Goal: Find specific page/section: Find specific page/section

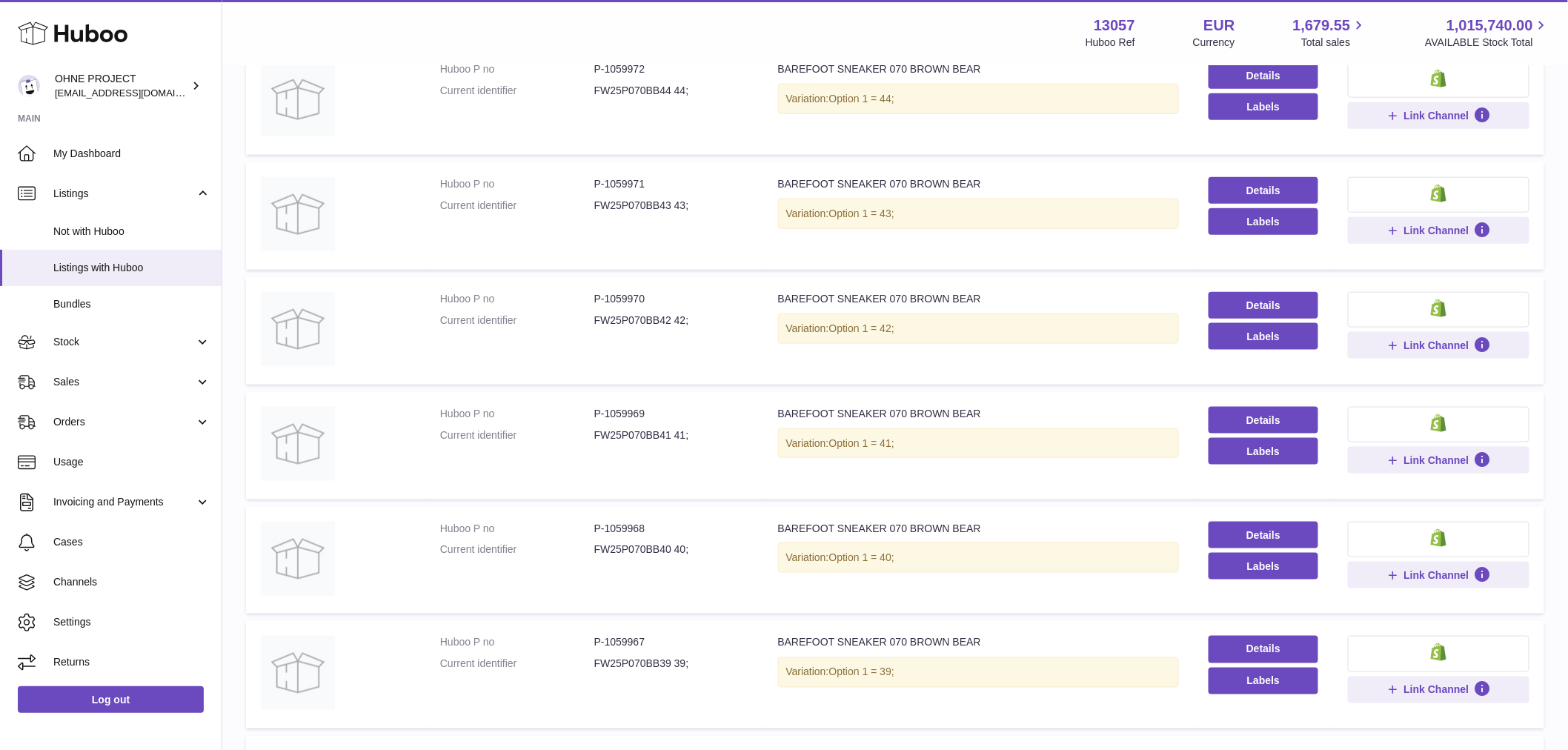
scroll to position [642, 0]
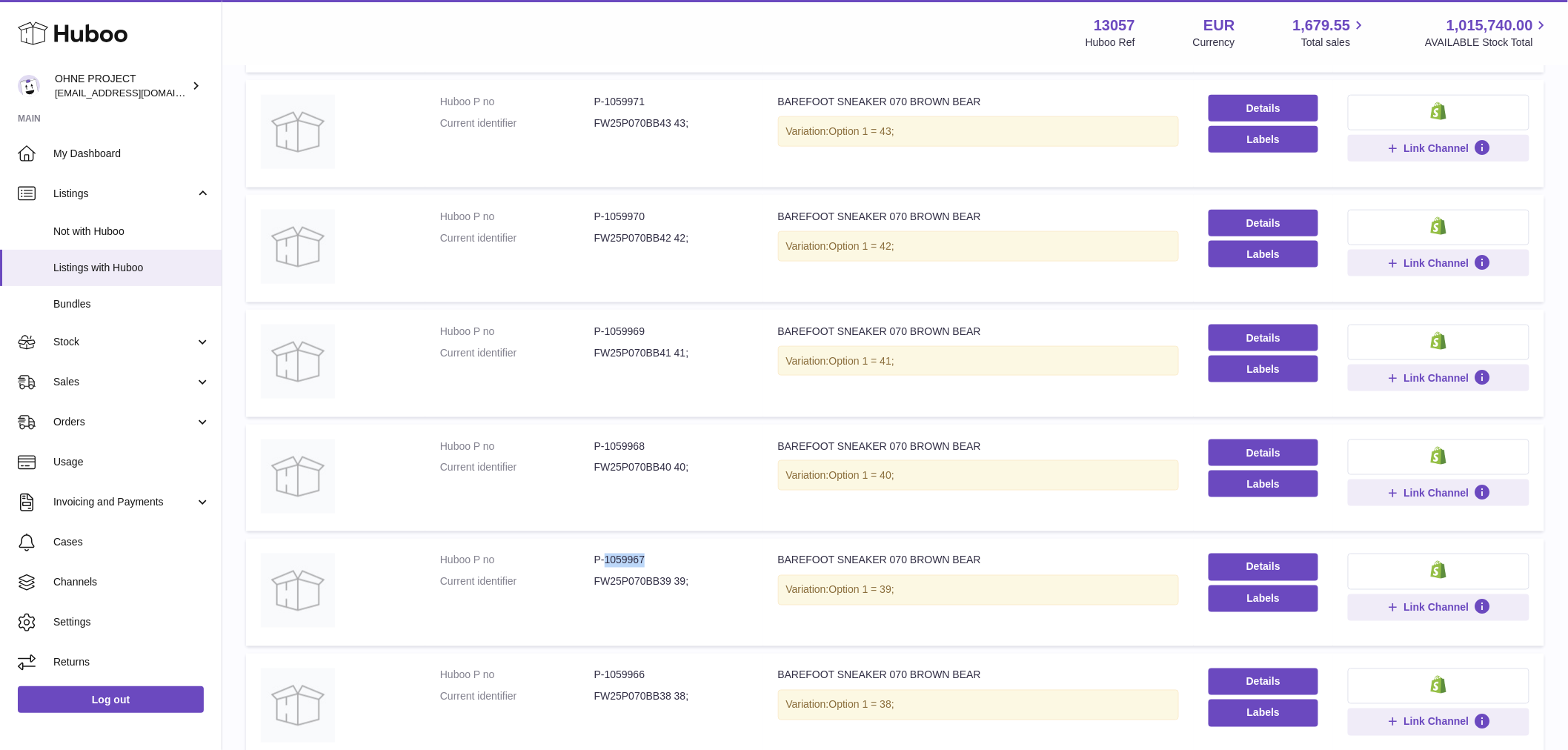
drag, startPoint x: 603, startPoint y: 554, endPoint x: 661, endPoint y: 548, distance: 58.3
click at [661, 548] on td "Huboo P no P-1059967 Current identifier FW25P070BB39 39;" at bounding box center [594, 592] width 338 height 108
copy dd "1059967"
drag, startPoint x: 602, startPoint y: 209, endPoint x: 661, endPoint y: 209, distance: 59.0
click at [660, 209] on dd "P-1059970" at bounding box center [671, 216] width 154 height 14
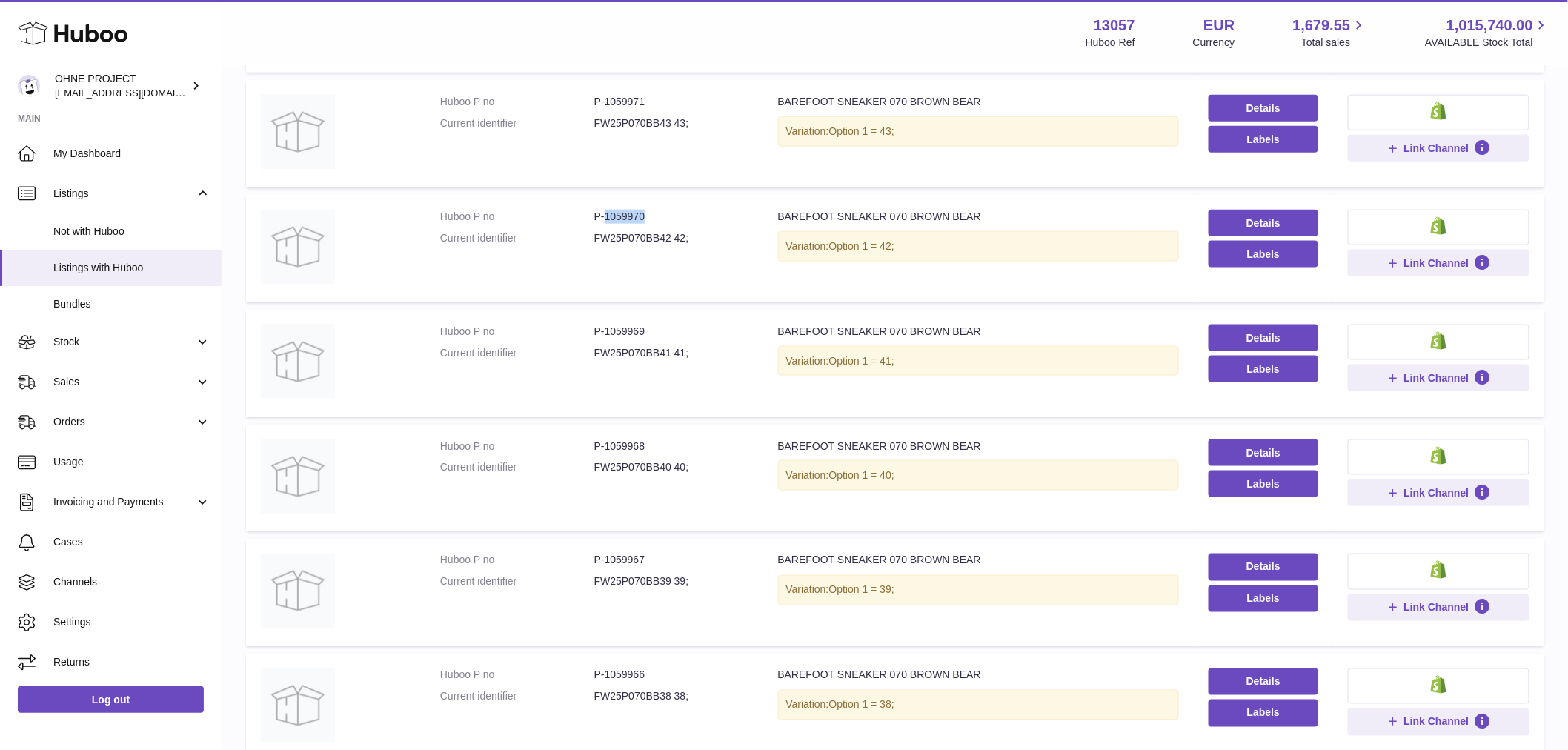
copy dd "1059970"
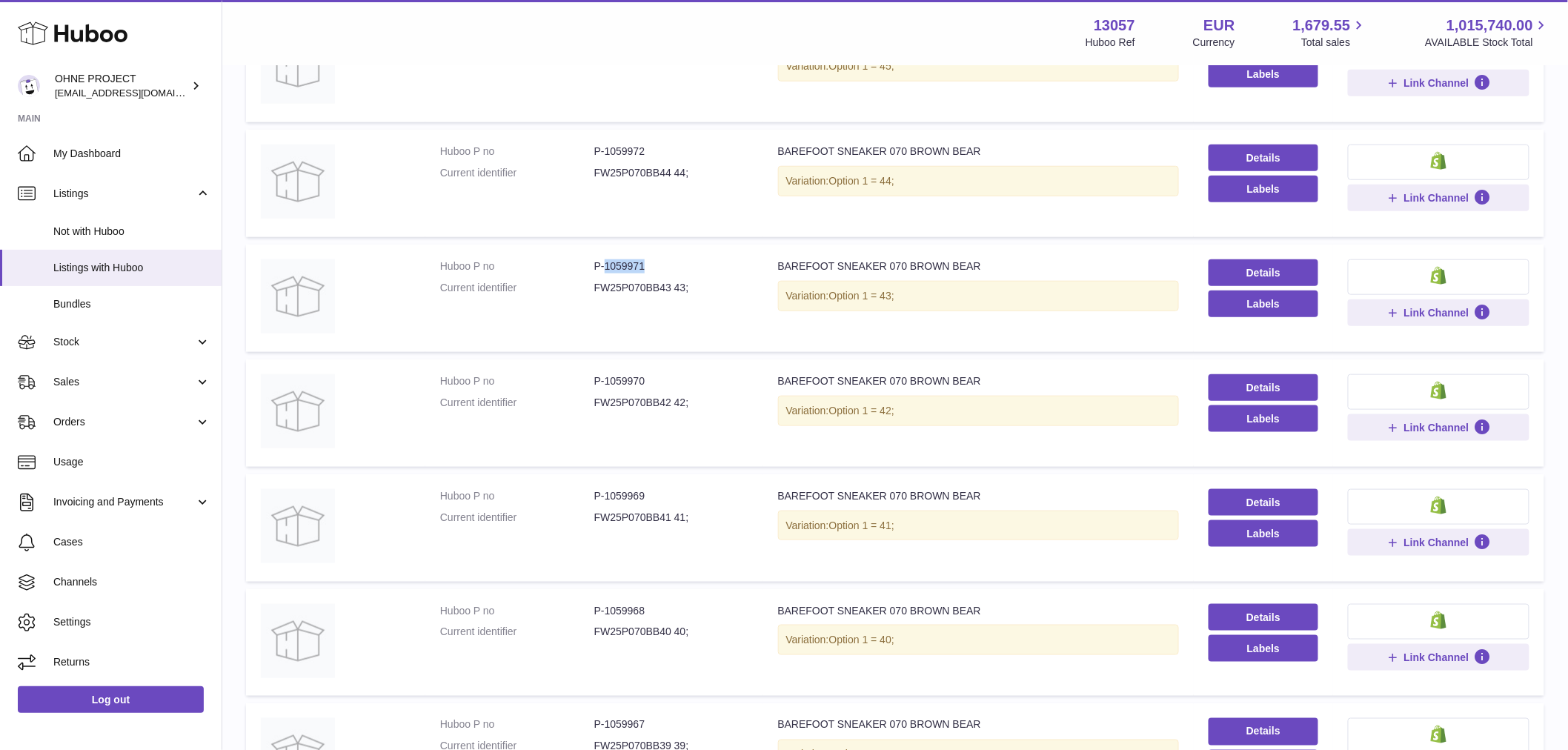
drag, startPoint x: 604, startPoint y: 263, endPoint x: 661, endPoint y: 263, distance: 57.0
click at [661, 263] on dd "P-1059971" at bounding box center [671, 266] width 154 height 14
copy dd "1059971"
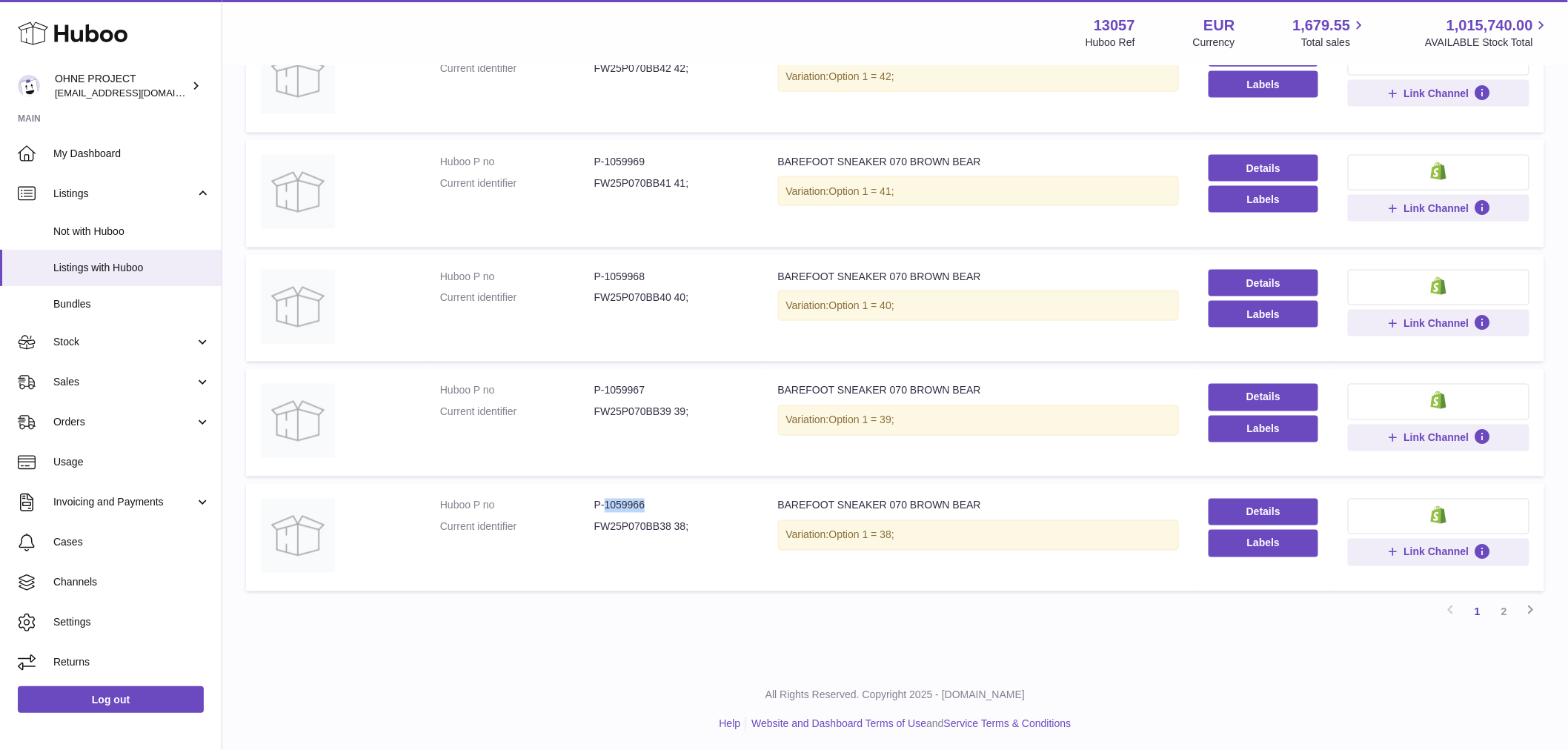
drag, startPoint x: 603, startPoint y: 501, endPoint x: 673, endPoint y: 501, distance: 70.0
click at [672, 501] on dd "P-1059966" at bounding box center [671, 506] width 154 height 14
copy dd "1059966"
drag, startPoint x: 603, startPoint y: 269, endPoint x: 681, endPoint y: 290, distance: 80.8
click at [672, 285] on dl "Huboo P no P-1059968 Current identifier FW25P070BB40 40;" at bounding box center [595, 291] width 309 height 43
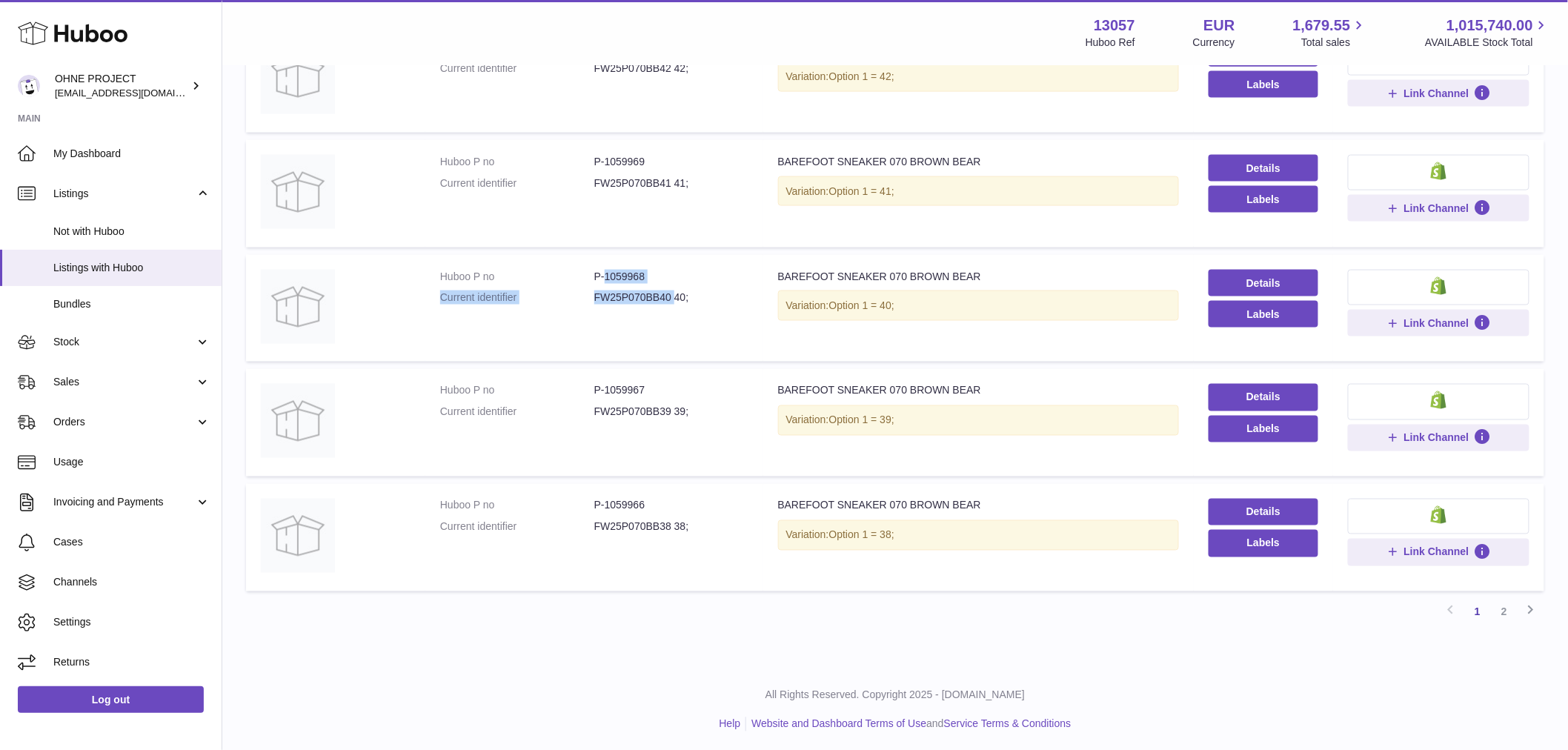
click at [657, 320] on td "Huboo P no P-1059968 Current identifier FW25P070BB40 40;" at bounding box center [594, 309] width 338 height 108
drag, startPoint x: 601, startPoint y: 269, endPoint x: 663, endPoint y: 272, distance: 62.1
click at [662, 272] on dd "P-1059968" at bounding box center [671, 276] width 154 height 14
copy dd "1059968"
click at [1510, 613] on link "2" at bounding box center [1504, 612] width 27 height 27
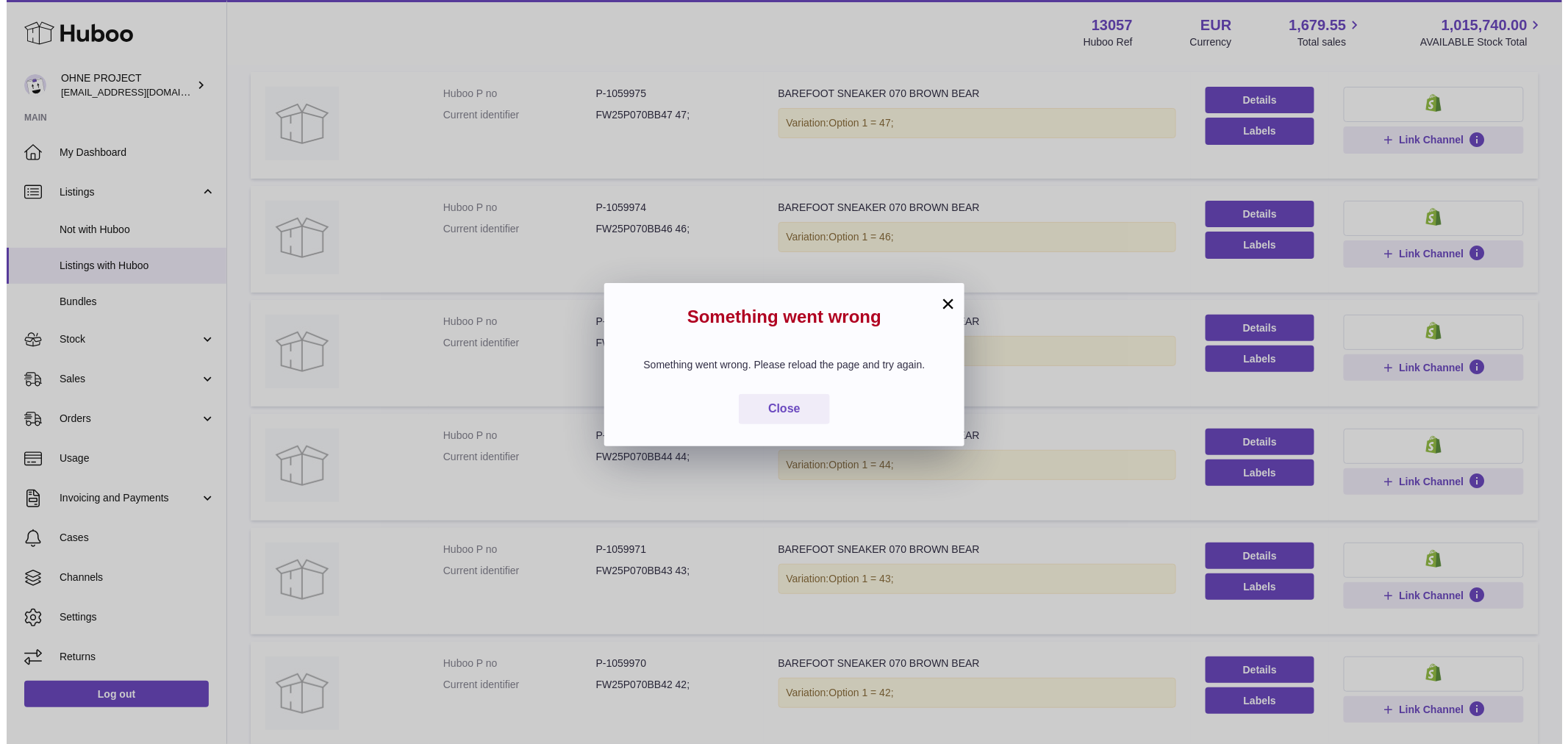
scroll to position [66, 0]
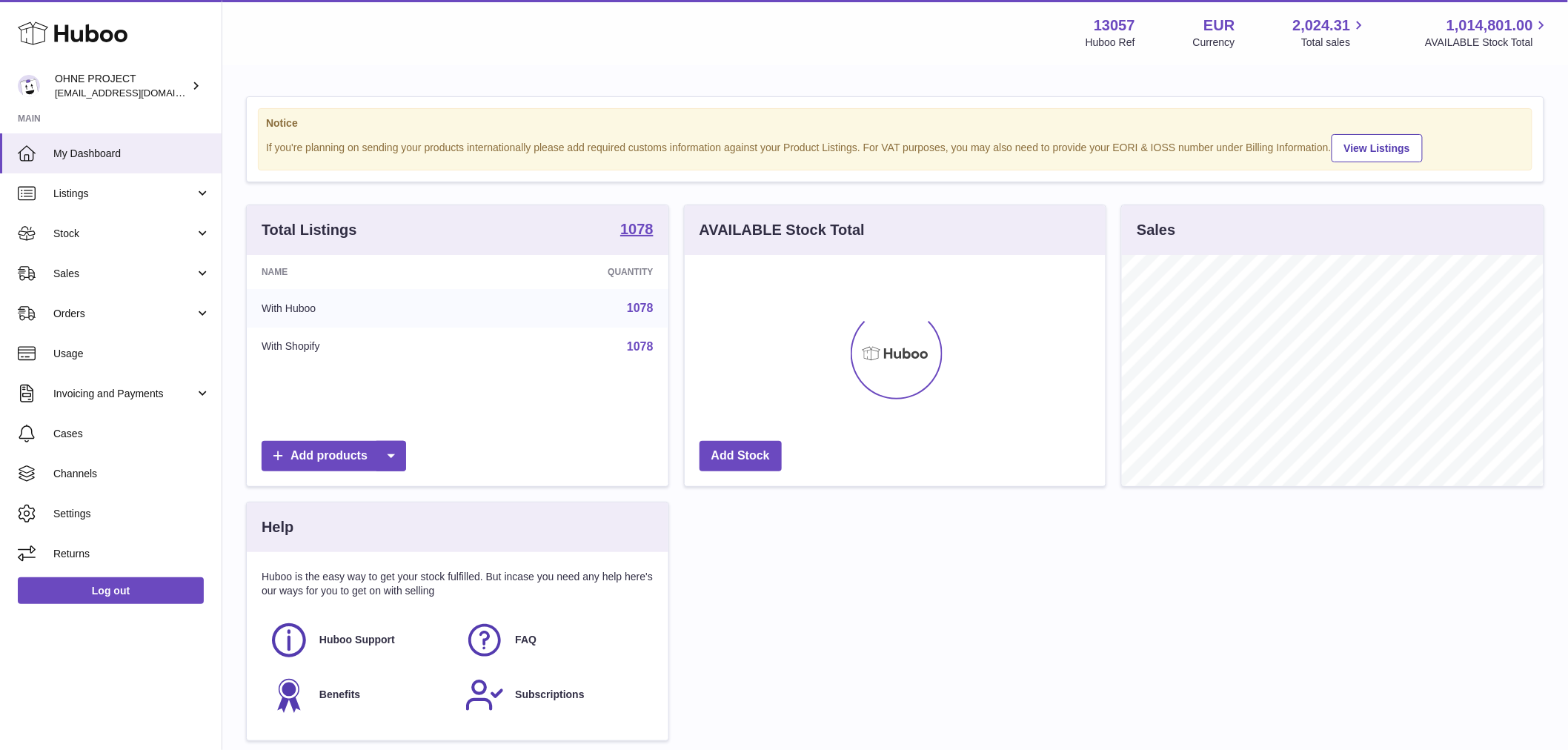
scroll to position [231, 421]
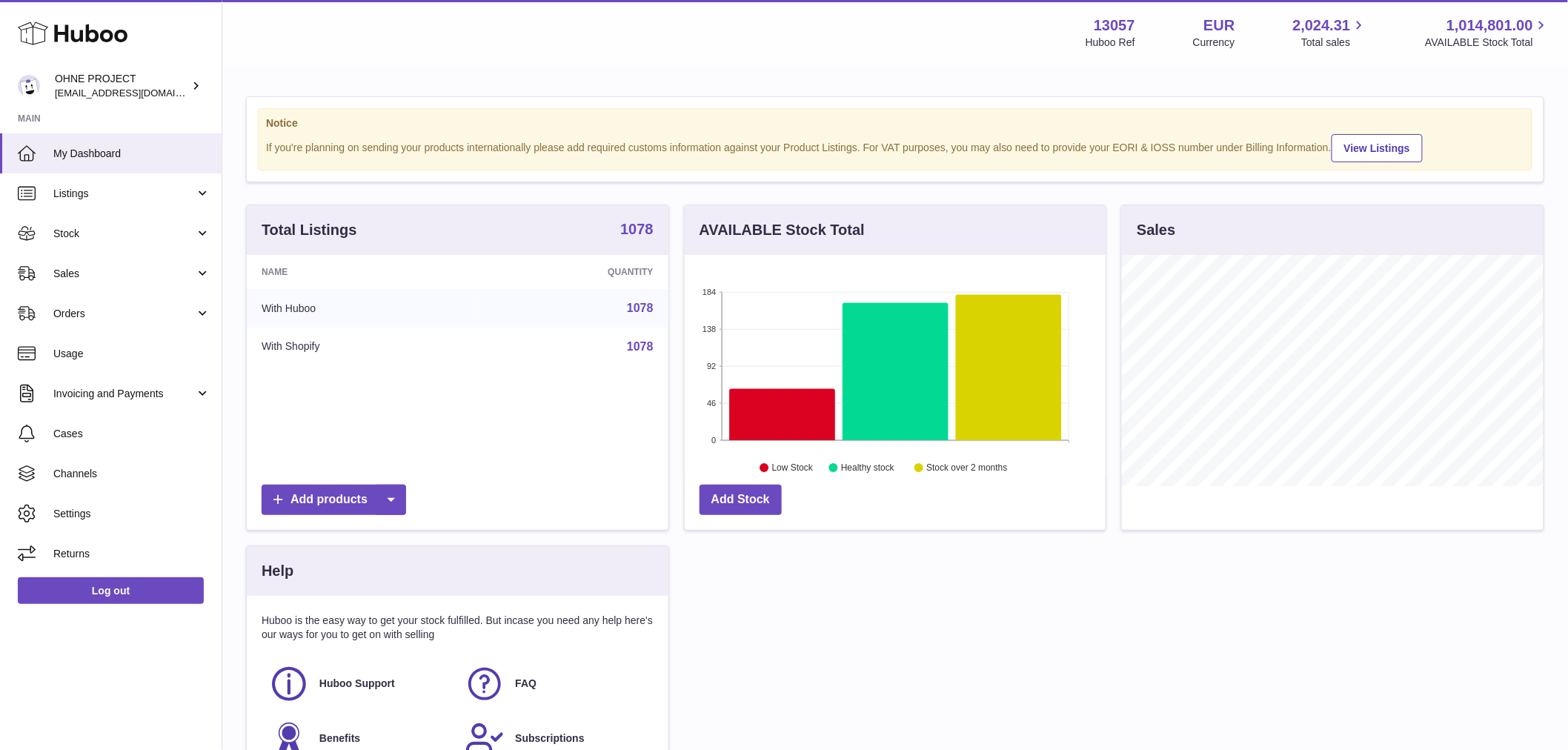
click at [641, 236] on strong "1078" at bounding box center [636, 229] width 33 height 15
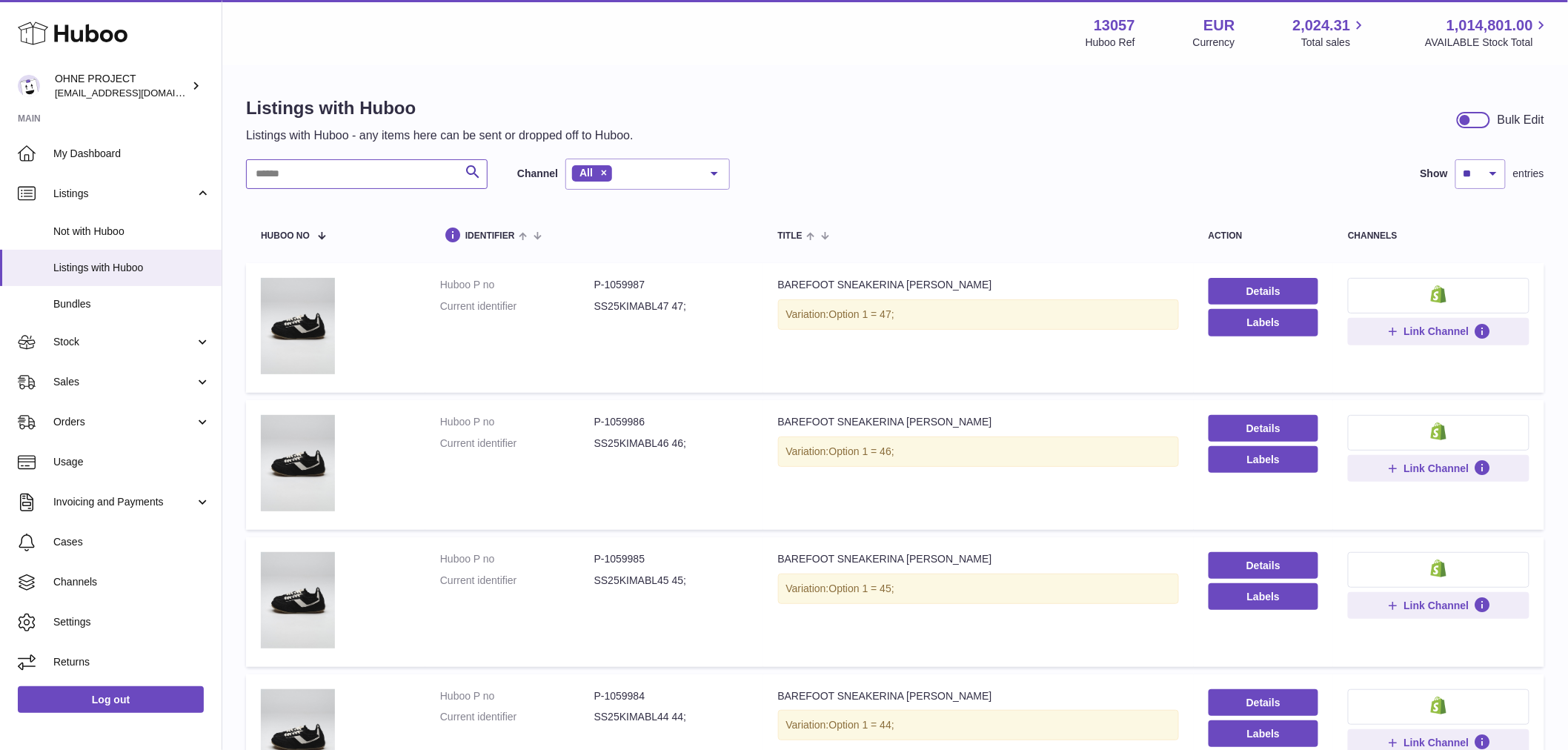
click at [328, 187] on input "text" at bounding box center [367, 174] width 242 height 30
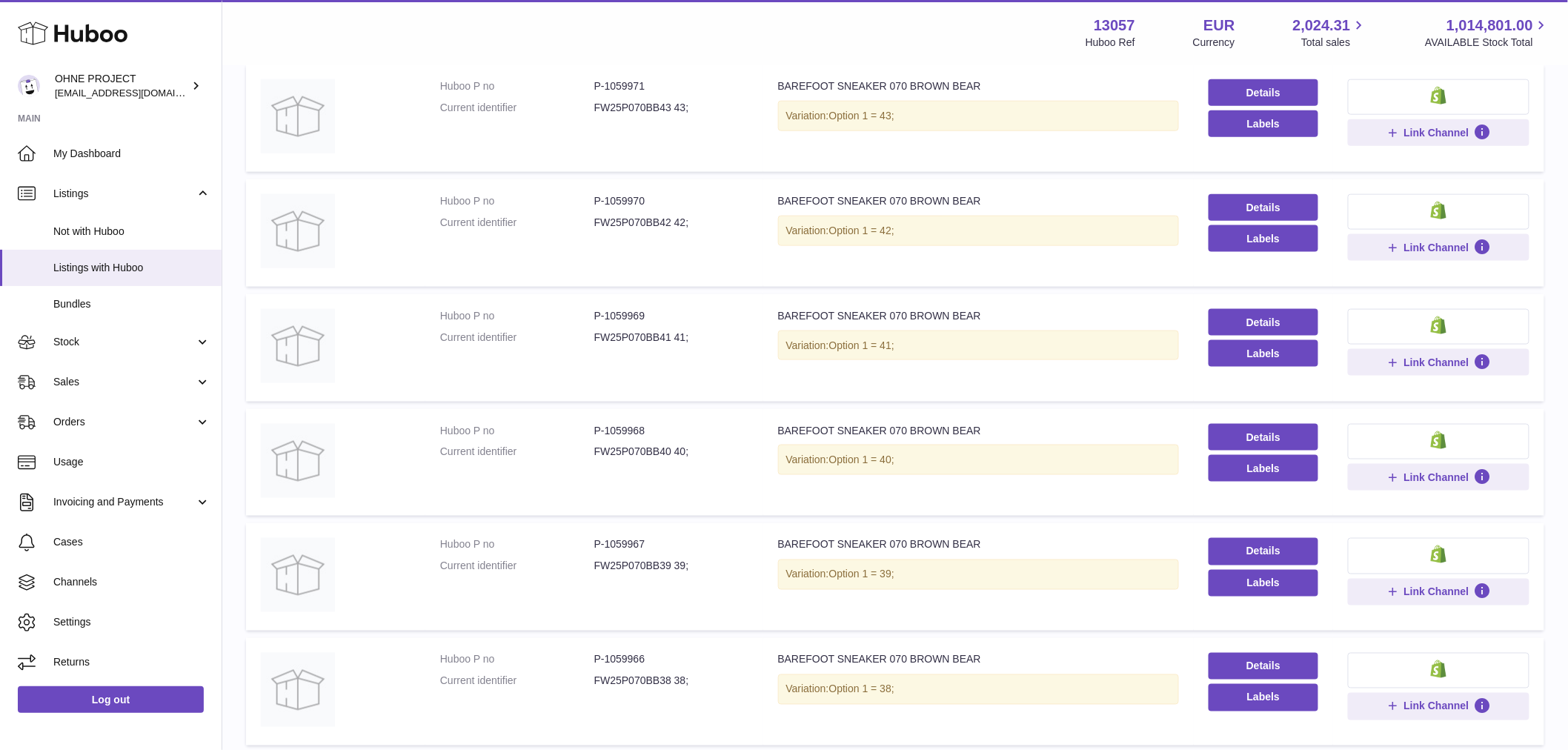
scroll to position [813, 0]
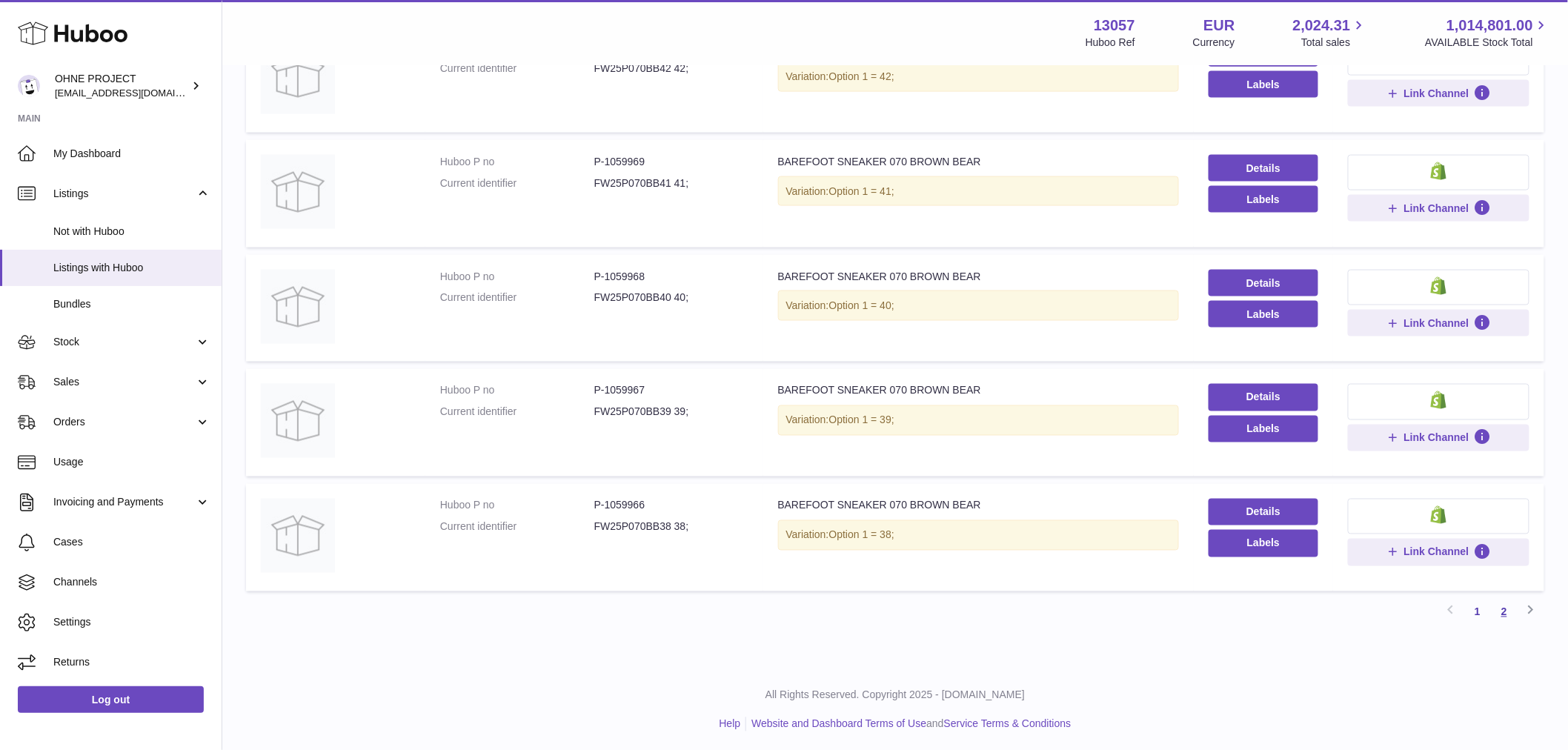
click at [1499, 602] on link "2" at bounding box center [1504, 612] width 27 height 27
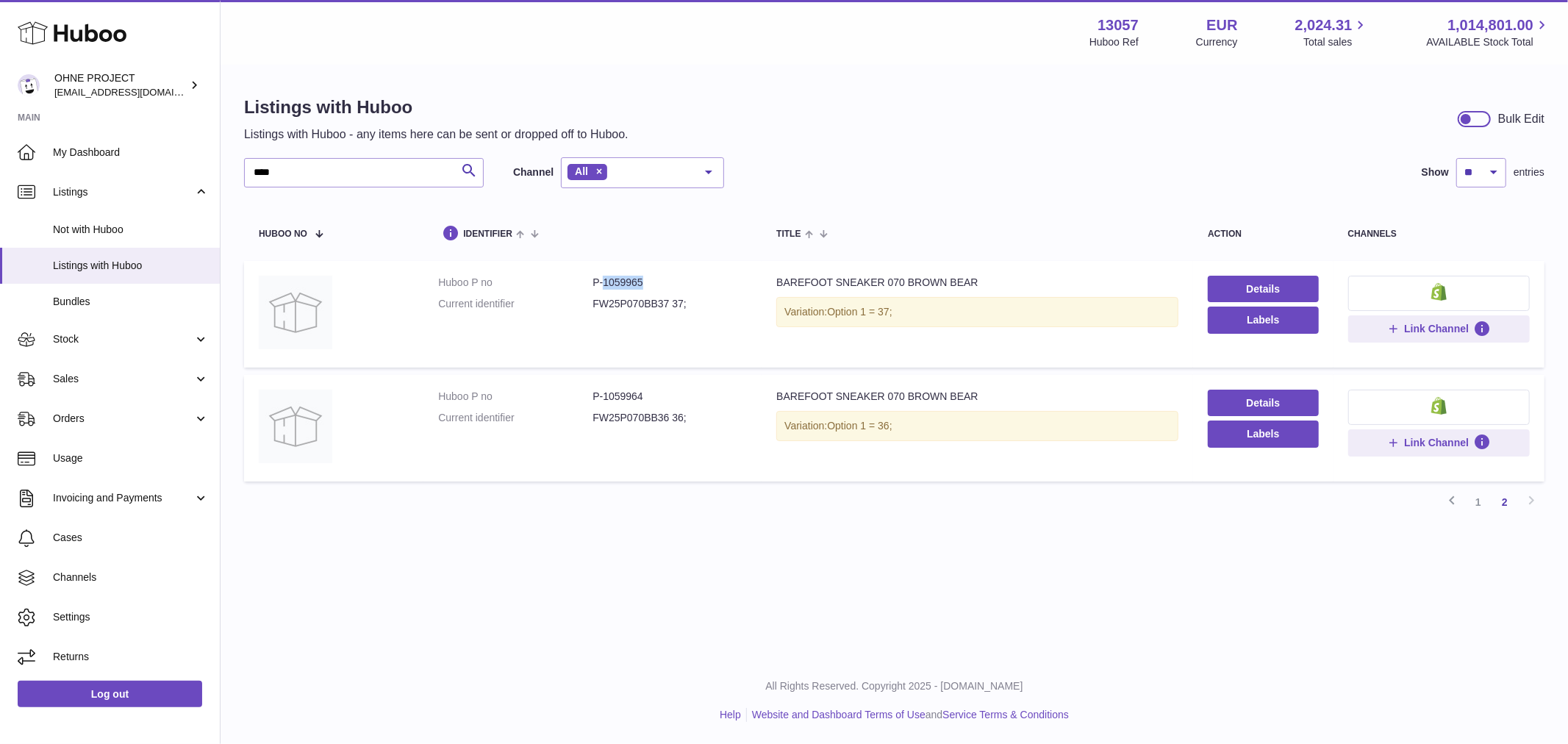
drag, startPoint x: 602, startPoint y: 281, endPoint x: 678, endPoint y: 292, distance: 76.8
click at [681, 286] on dd "P-1059965" at bounding box center [669, 282] width 155 height 14
copy dd "1059965"
drag, startPoint x: 602, startPoint y: 390, endPoint x: 702, endPoint y: 393, distance: 100.0
click at [702, 393] on dd "P-1059964" at bounding box center [669, 396] width 155 height 14
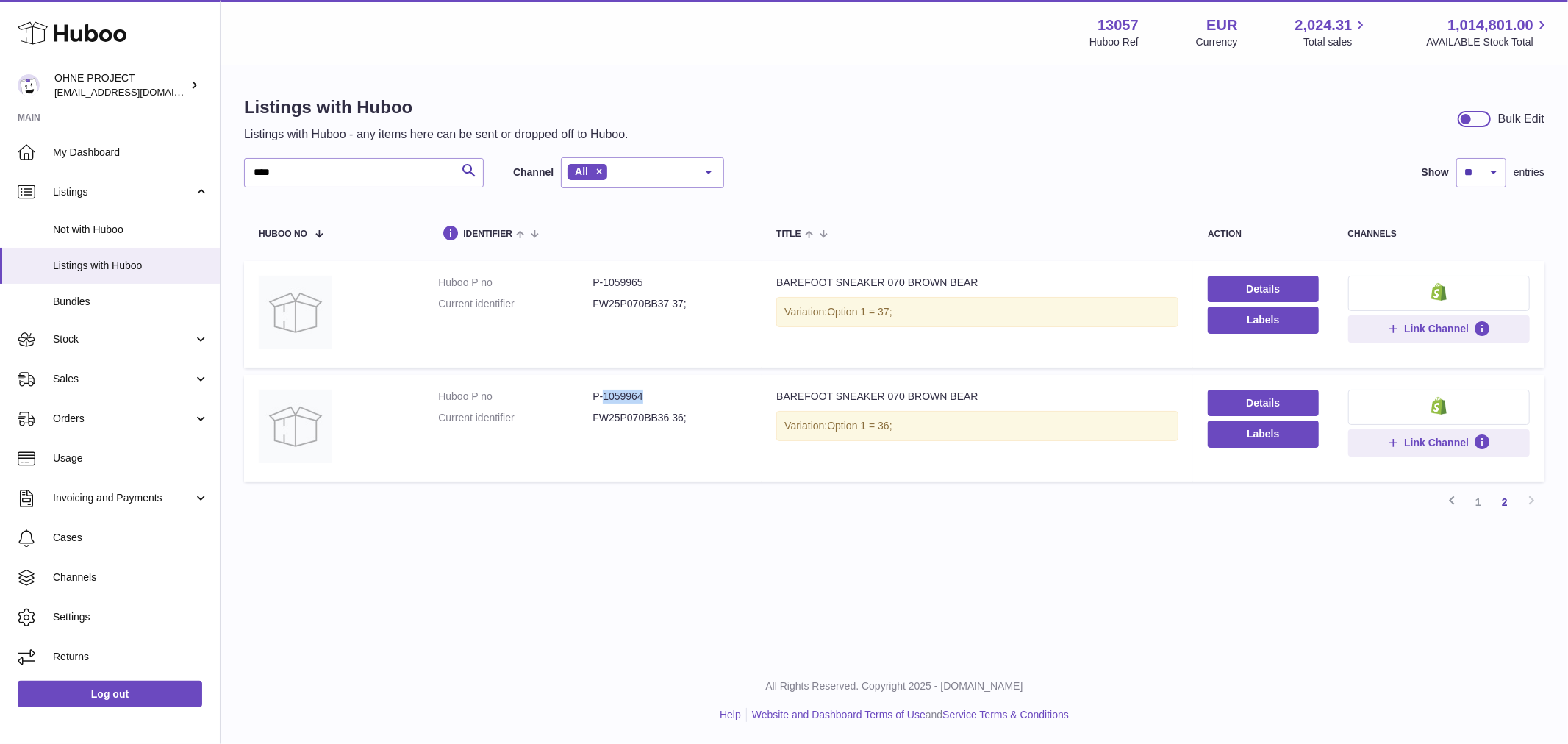
copy dd "1059964"
click at [1479, 505] on link "1" at bounding box center [1478, 502] width 26 height 26
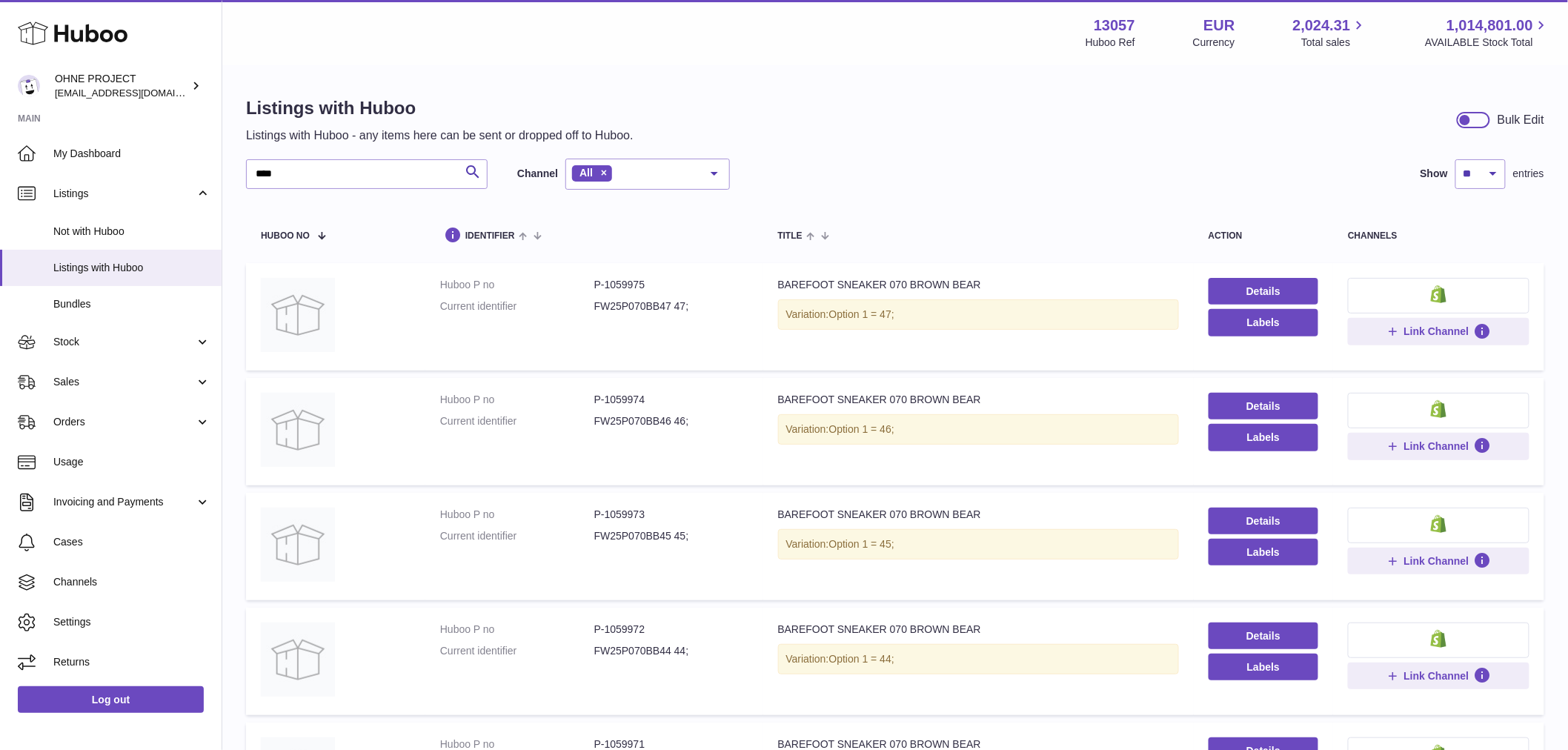
scroll to position [164, 0]
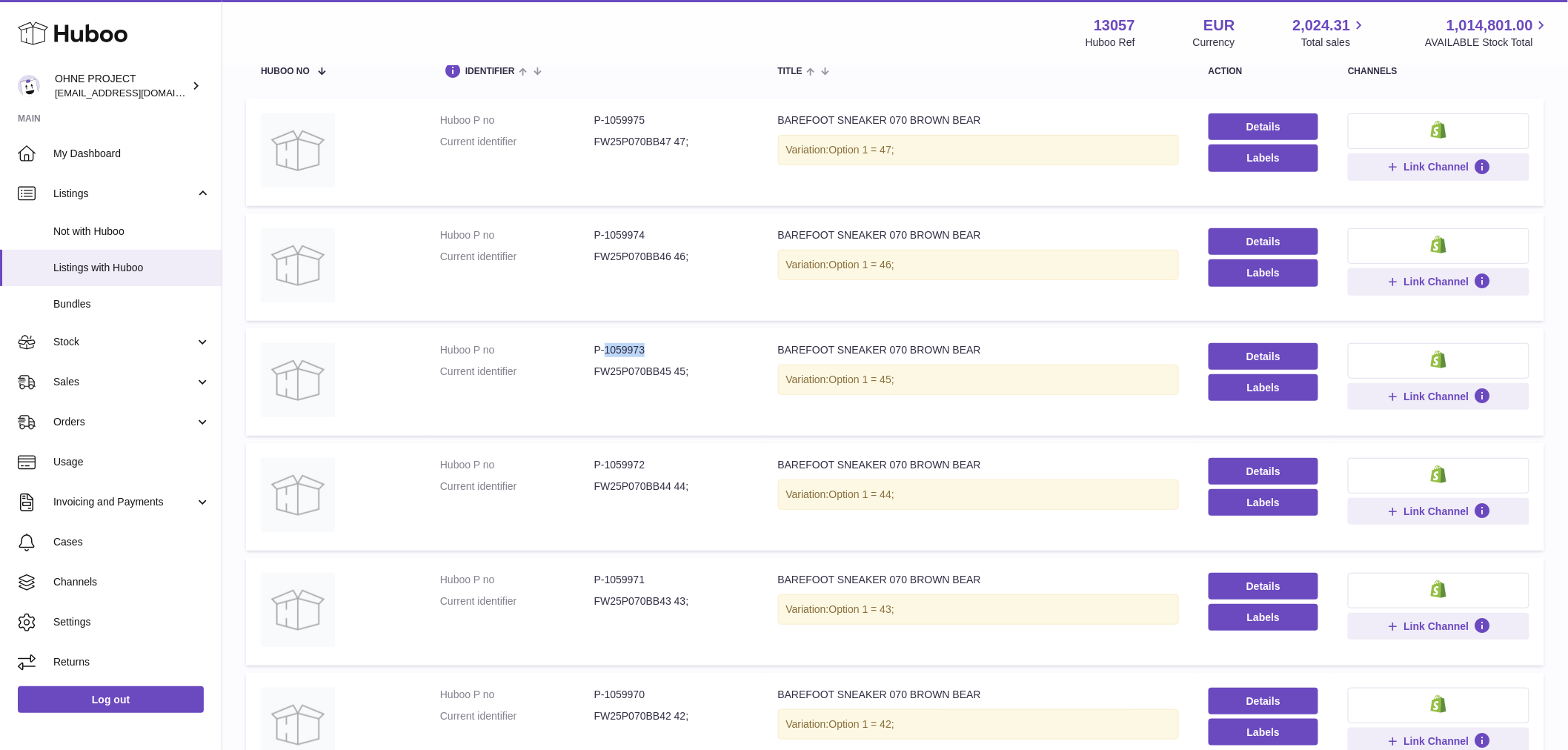
drag, startPoint x: 601, startPoint y: 349, endPoint x: 674, endPoint y: 338, distance: 73.8
click at [674, 338] on td "Huboo P no P-1059973 Current identifier FW25P070BB45 45;" at bounding box center [594, 381] width 338 height 108
copy dd "1059973"
drag, startPoint x: 603, startPoint y: 458, endPoint x: 669, endPoint y: 455, distance: 66.1
click at [669, 455] on td "Huboo P no P-1059972 Current identifier FW25P070BB44 44;" at bounding box center [594, 496] width 338 height 108
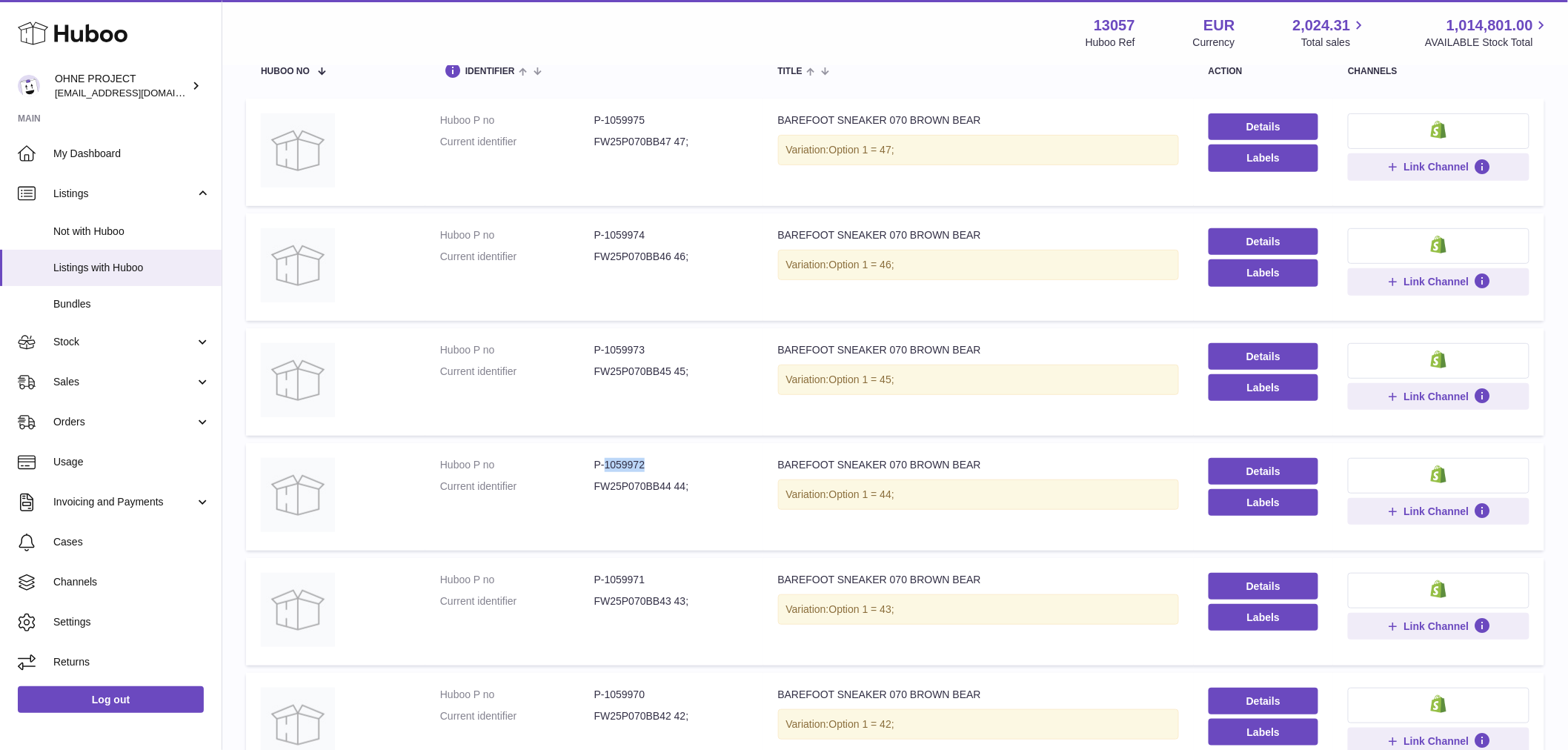
copy dd "1059972"
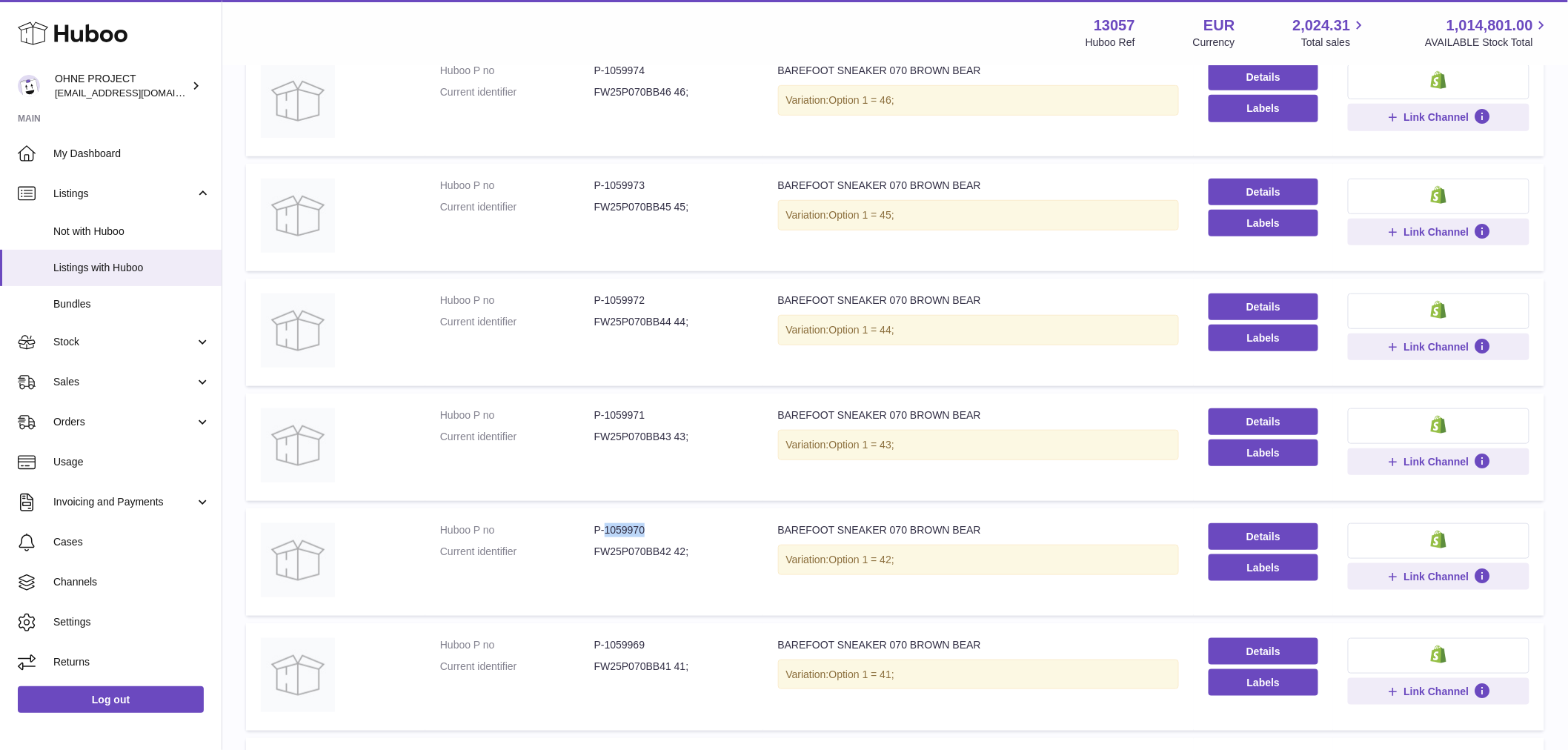
drag, startPoint x: 602, startPoint y: 529, endPoint x: 664, endPoint y: 527, distance: 62.0
click at [664, 527] on dd "P-1059970" at bounding box center [671, 530] width 154 height 14
copy dd "1059970"
drag, startPoint x: 602, startPoint y: 408, endPoint x: 670, endPoint y: 409, distance: 68.0
click at [670, 409] on dd "P-1059971" at bounding box center [671, 415] width 154 height 14
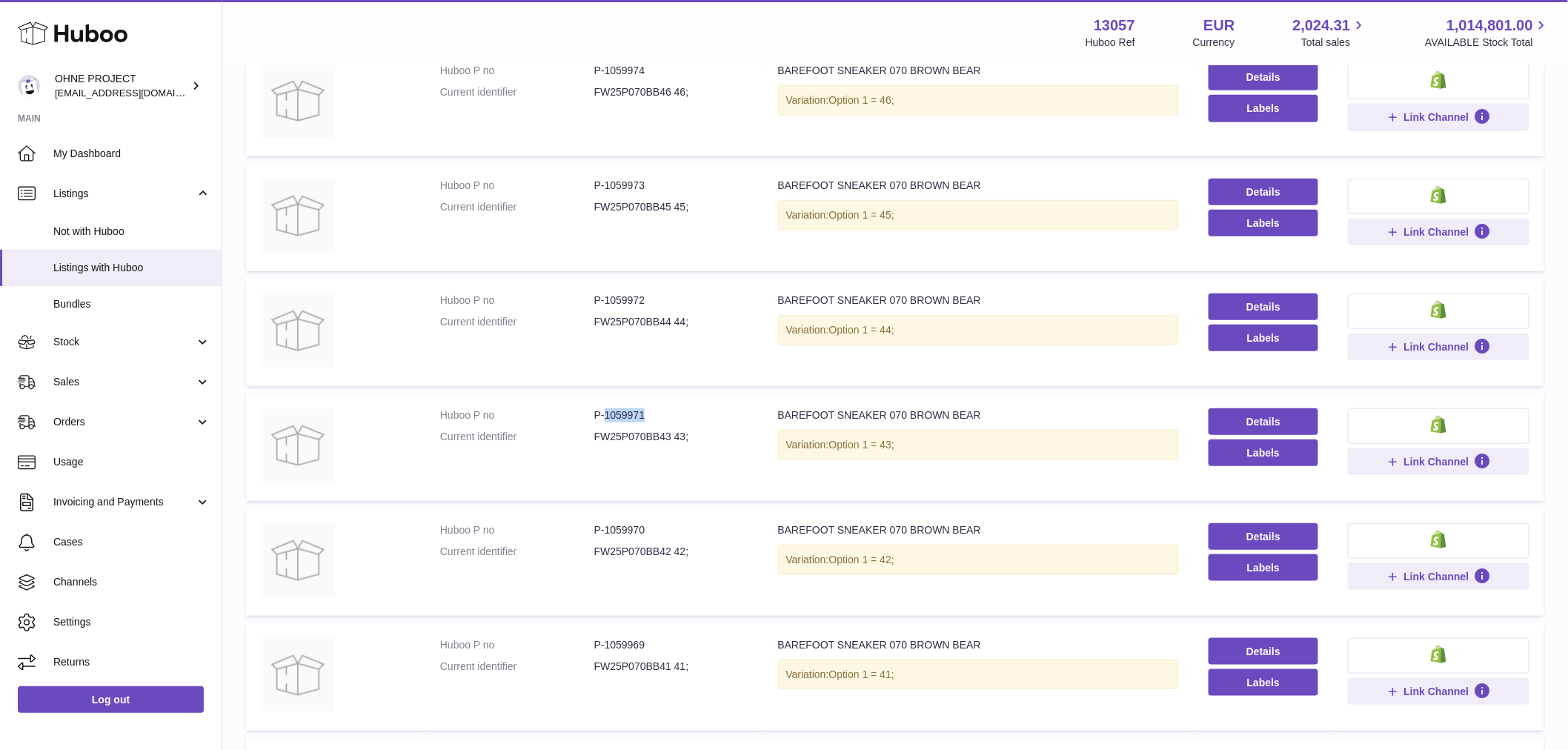
copy dd "1059971"
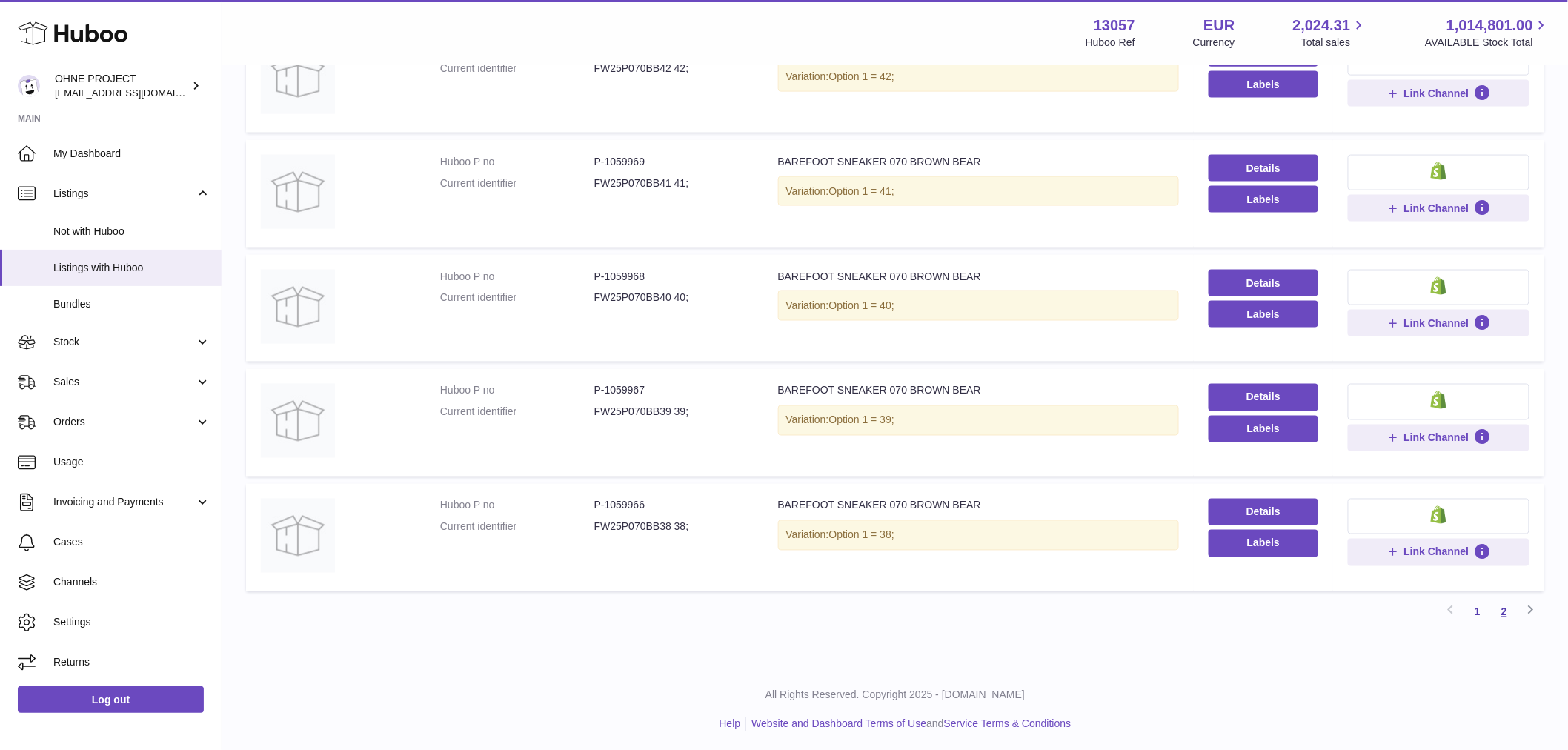
click at [1498, 606] on link "2" at bounding box center [1504, 612] width 27 height 27
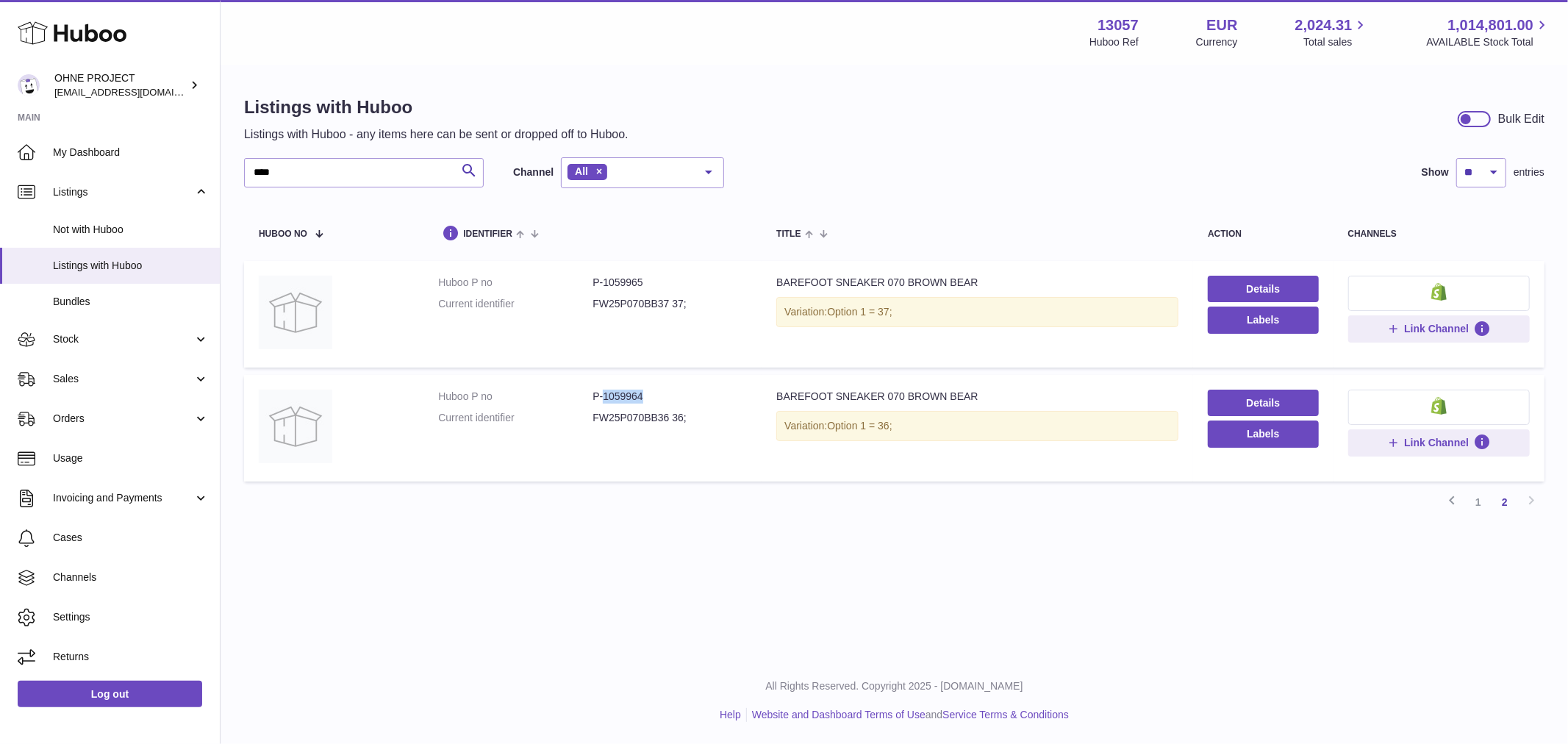
drag, startPoint x: 601, startPoint y: 393, endPoint x: 676, endPoint y: 386, distance: 75.3
click at [676, 386] on td "Huboo P no P-1059964 Current identifier FW25P070BB36 36;" at bounding box center [592, 428] width 338 height 107
copy dd "1059964"
click at [1470, 502] on link "1" at bounding box center [1478, 502] width 26 height 26
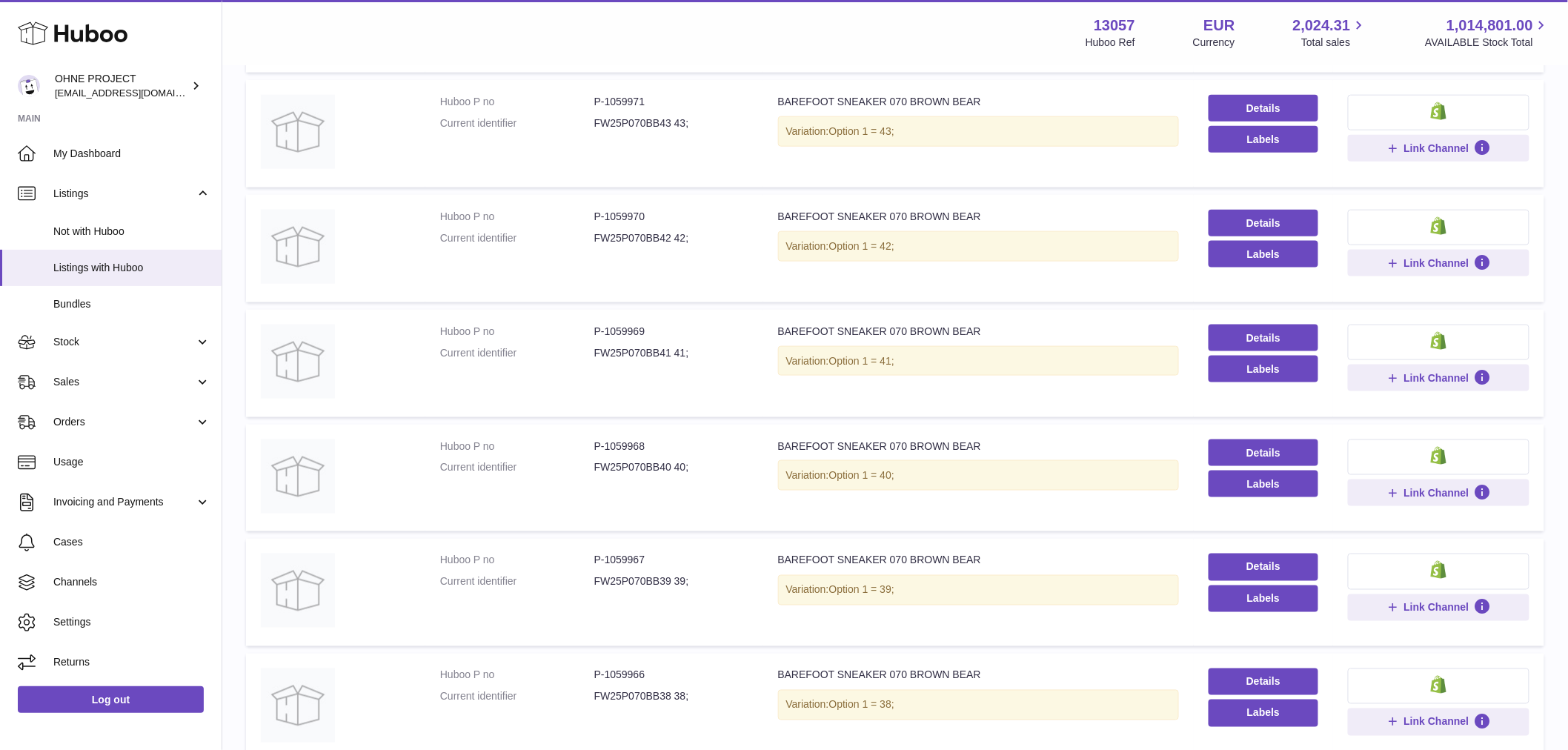
scroll to position [725, 0]
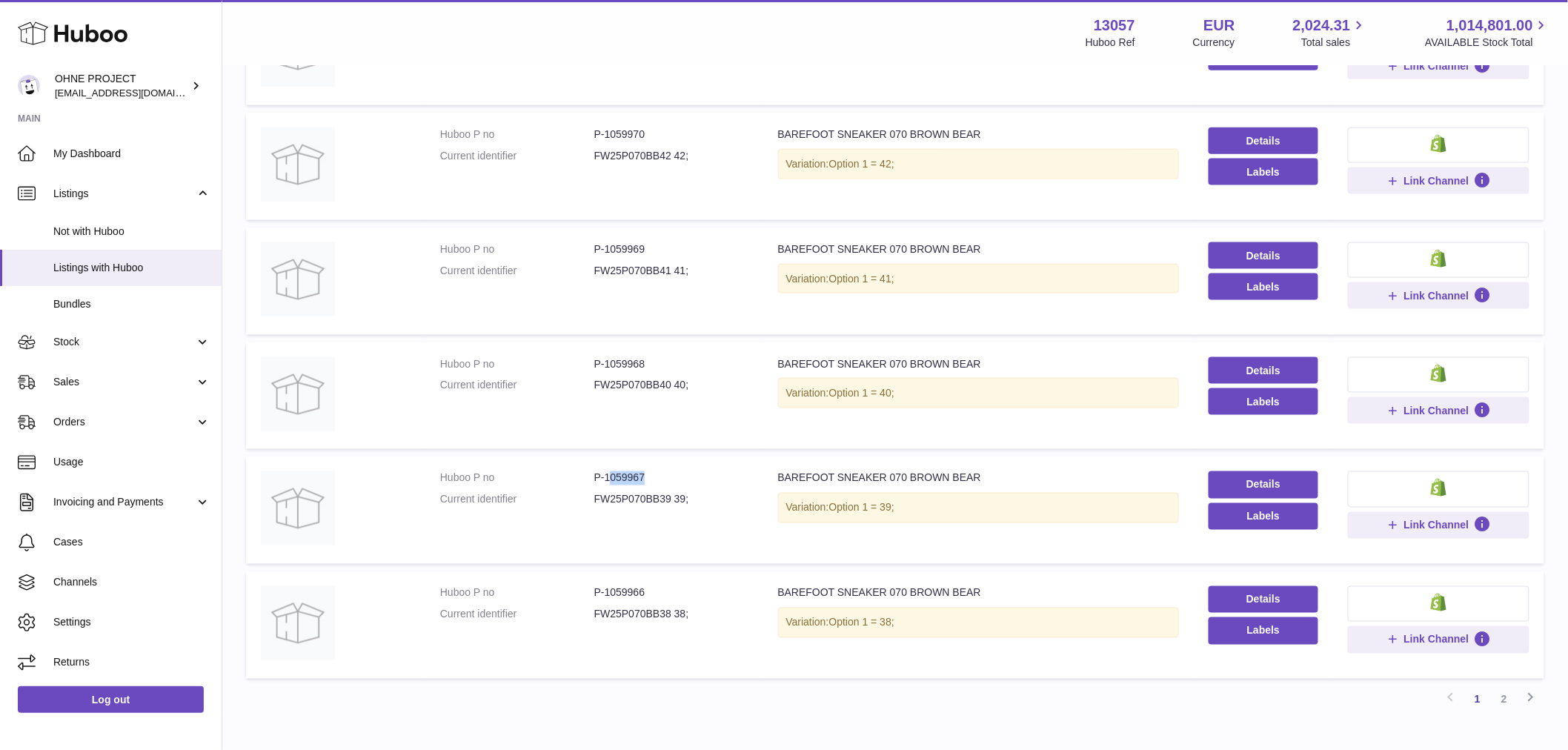
drag, startPoint x: 605, startPoint y: 474, endPoint x: 656, endPoint y: 465, distance: 51.8
click at [656, 465] on td "Huboo P no P-1059967 Current identifier FW25P070BB39 39;" at bounding box center [594, 510] width 338 height 108
click at [622, 472] on dd "P-1059967" at bounding box center [671, 478] width 154 height 14
drag, startPoint x: 604, startPoint y: 474, endPoint x: 648, endPoint y: 467, distance: 44.6
click at [648, 467] on td "Huboo P no P-1059967 Current identifier FW25P070BB39 39;" at bounding box center [594, 510] width 338 height 108
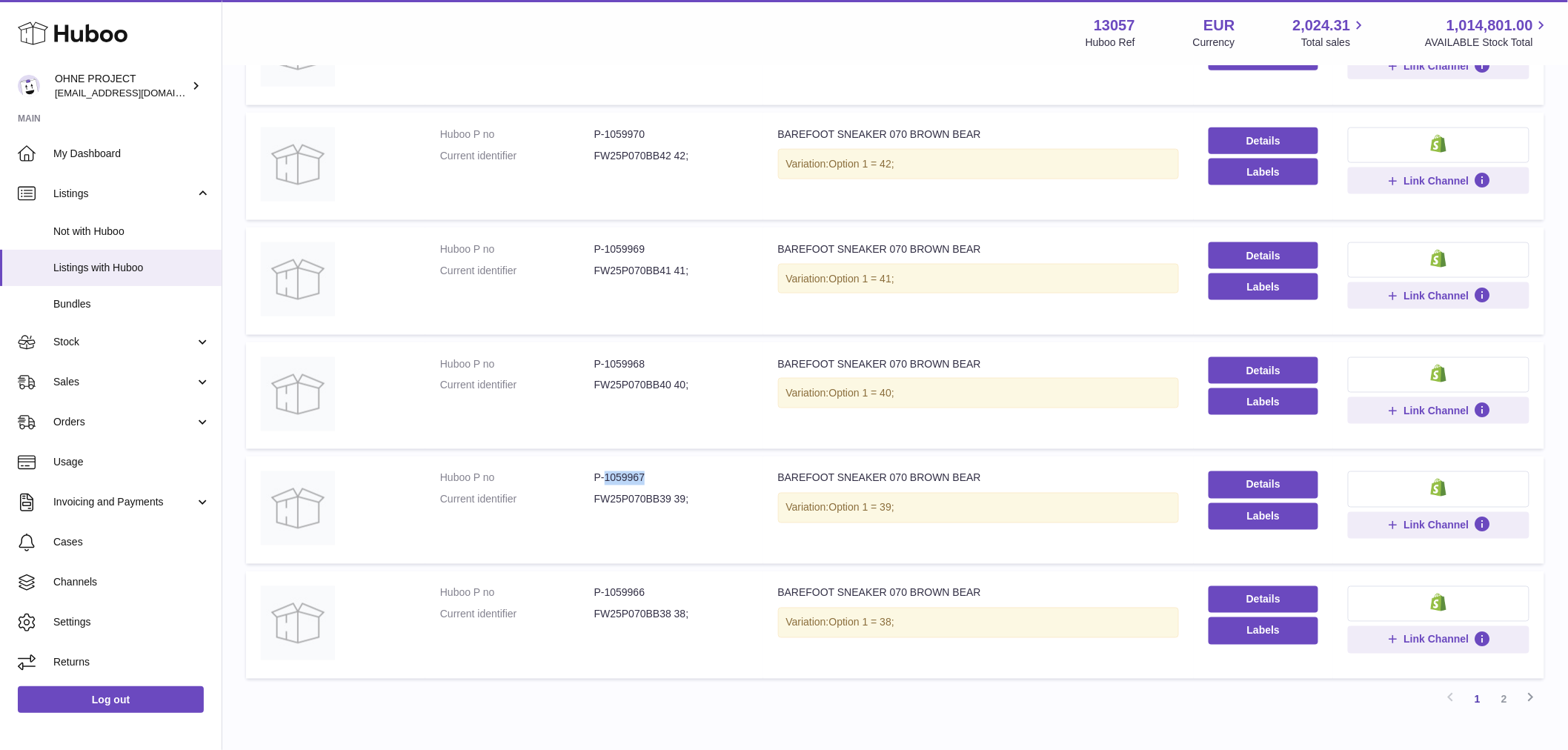
copy dd "1059967"
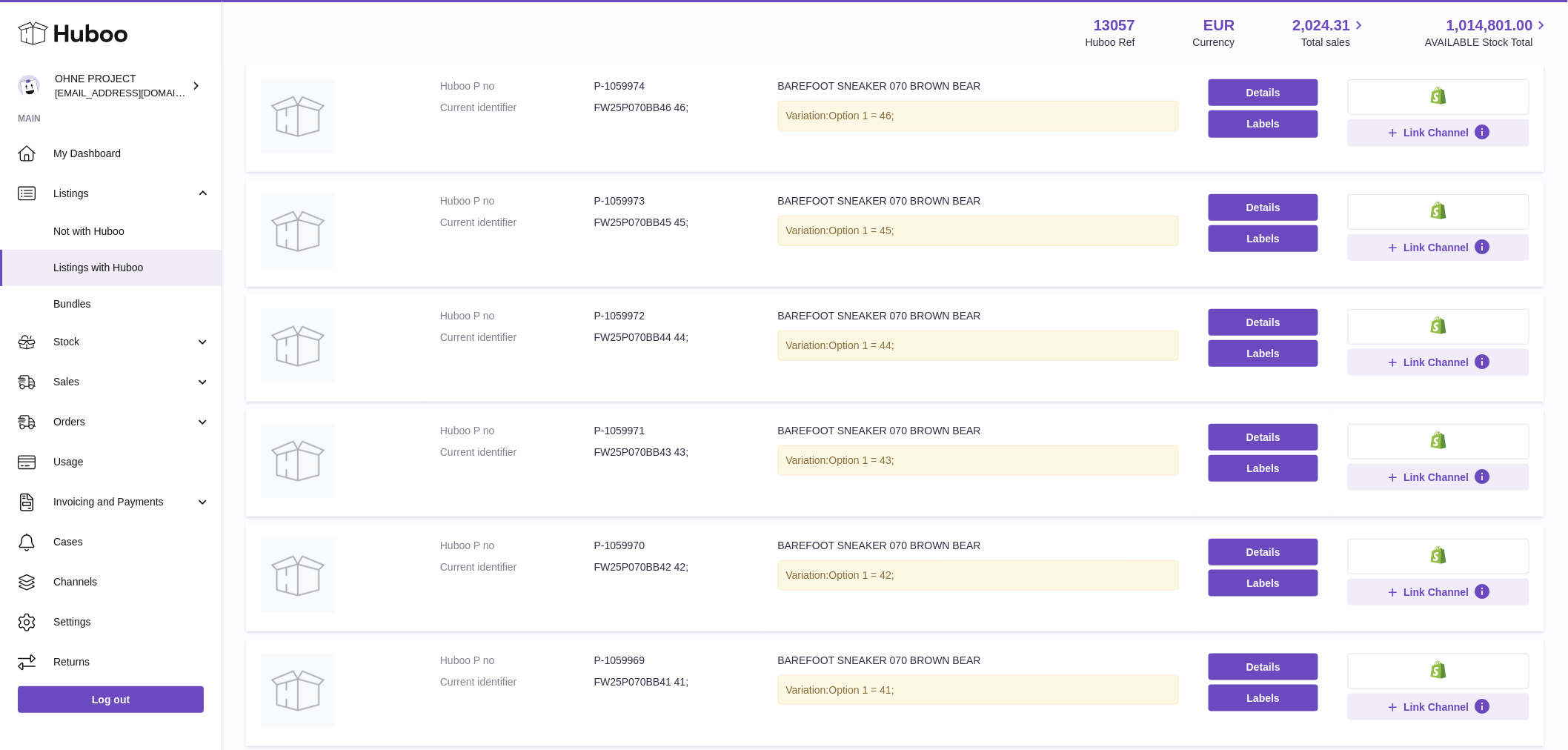
scroll to position [67, 0]
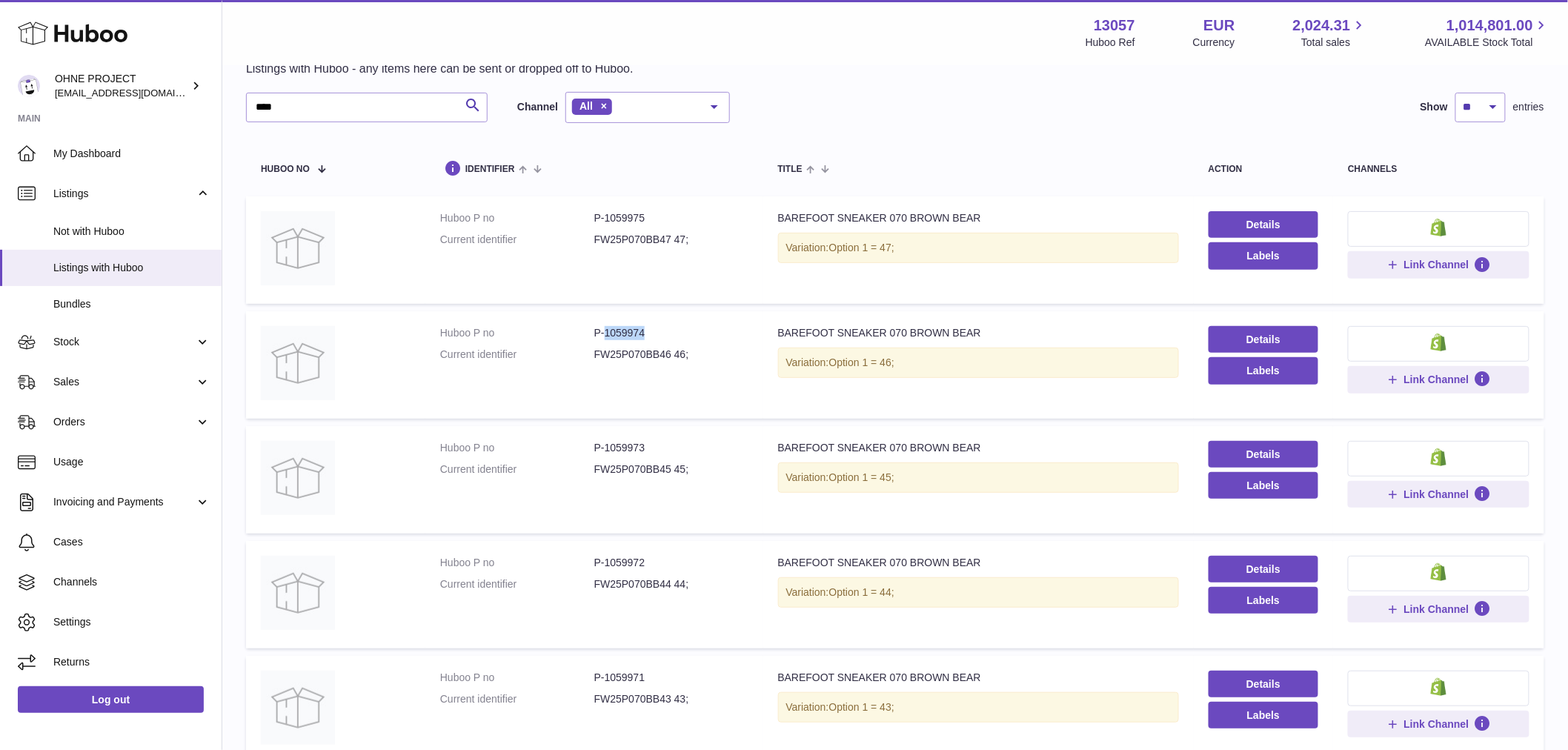
drag, startPoint x: 601, startPoint y: 330, endPoint x: 682, endPoint y: 326, distance: 81.1
click at [682, 326] on dd "P-1059974" at bounding box center [671, 333] width 154 height 14
copy dd "1059974"
drag, startPoint x: 301, startPoint y: 113, endPoint x: 149, endPoint y: 100, distance: 152.6
click at [173, 103] on div "Huboo OHNE PROJECT [EMAIL_ADDRESS][DOMAIN_NAME] Main My Dashboard Listings Not …" at bounding box center [784, 716] width 1568 height 1566
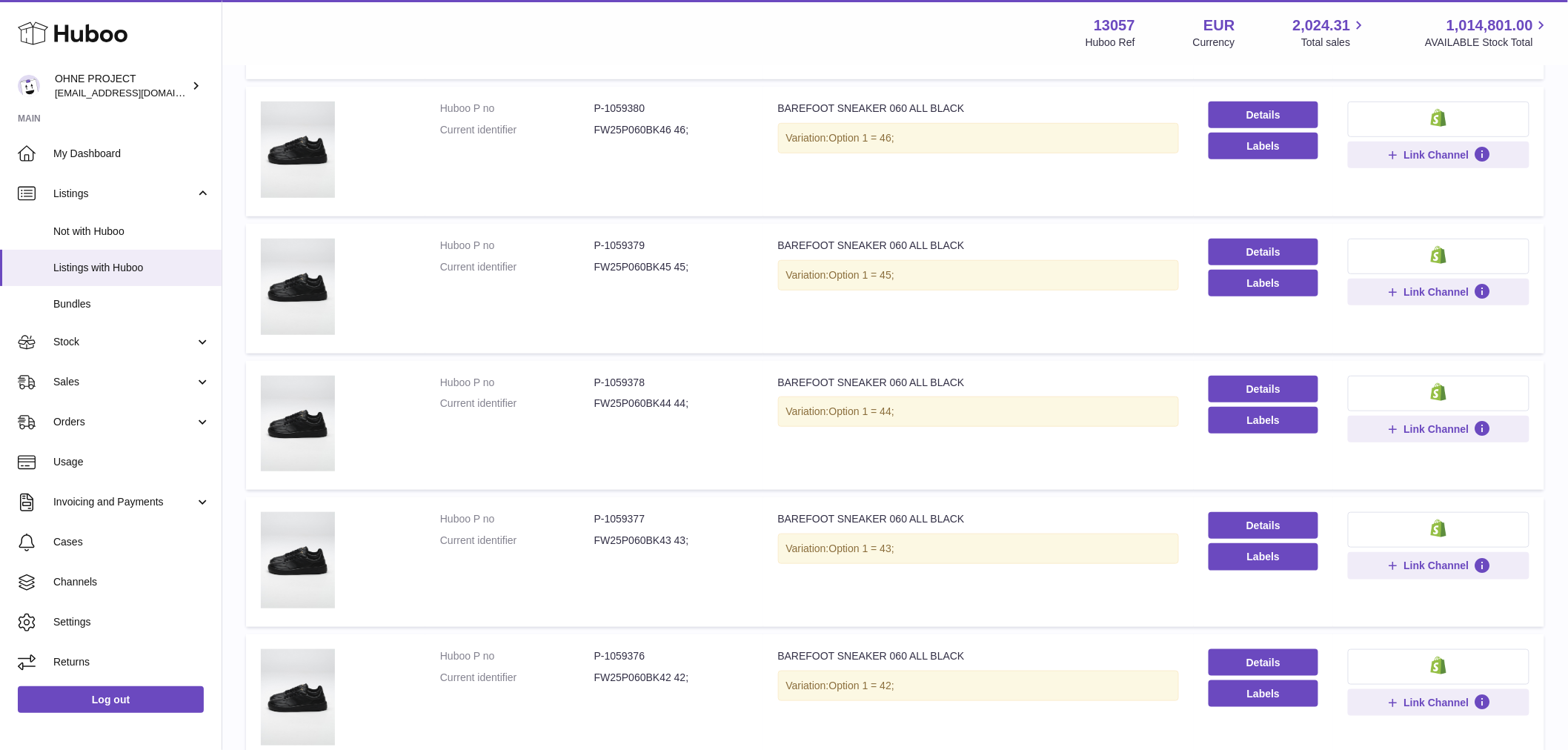
scroll to position [561, 0]
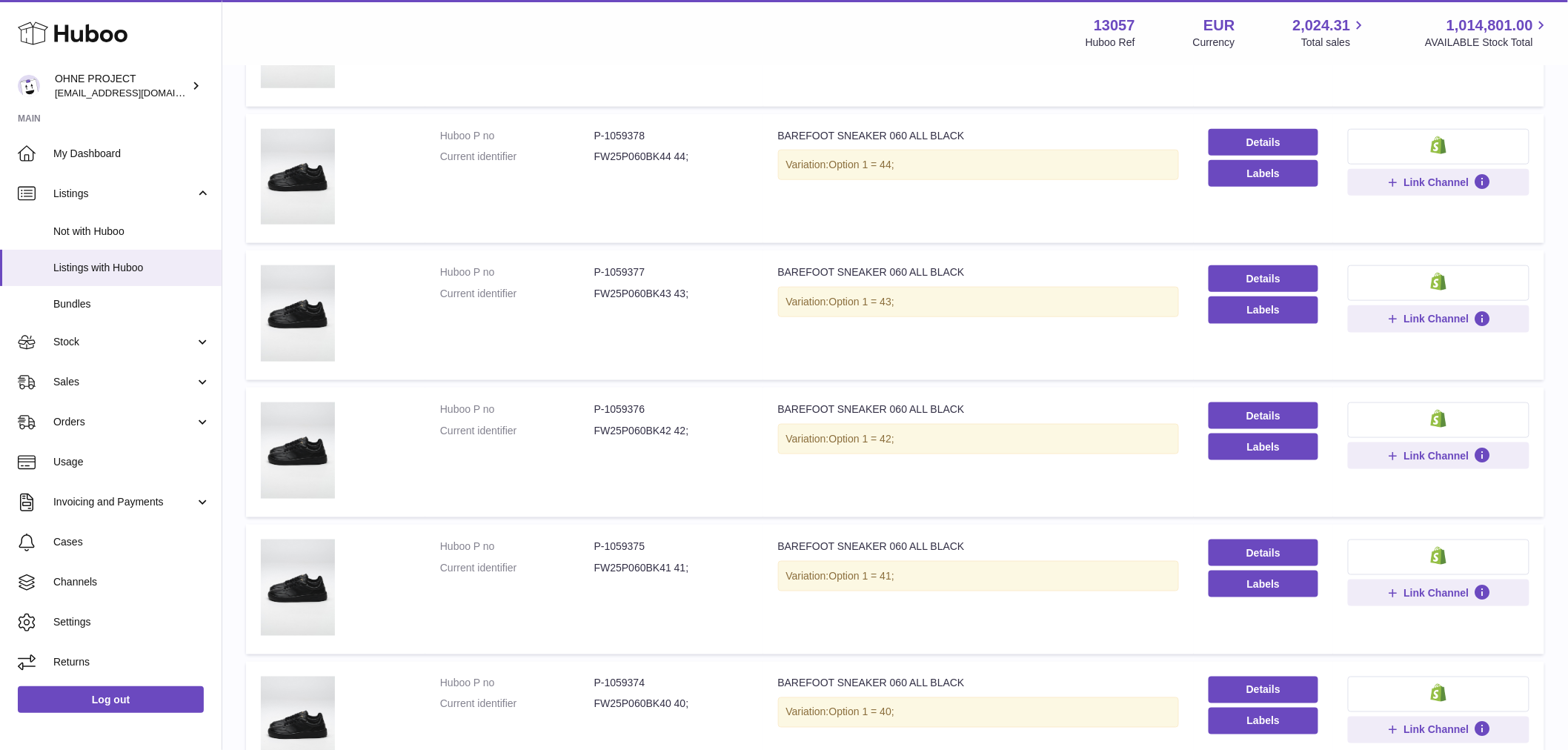
type input "*********"
drag, startPoint x: 602, startPoint y: 409, endPoint x: 666, endPoint y: 404, distance: 64.2
click at [664, 404] on dd "P-1059376" at bounding box center [671, 409] width 154 height 14
copy dd "1059376"
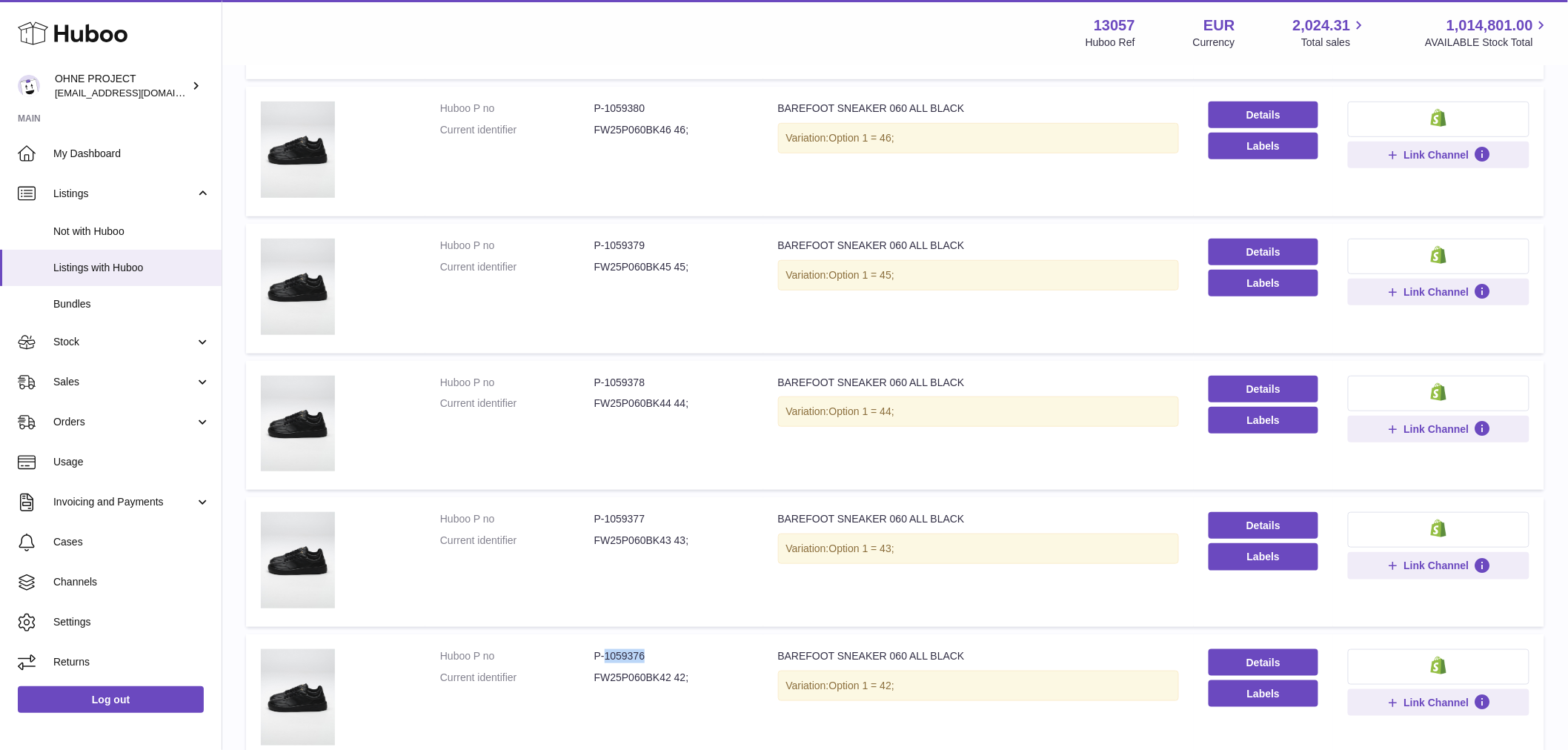
scroll to position [149, 0]
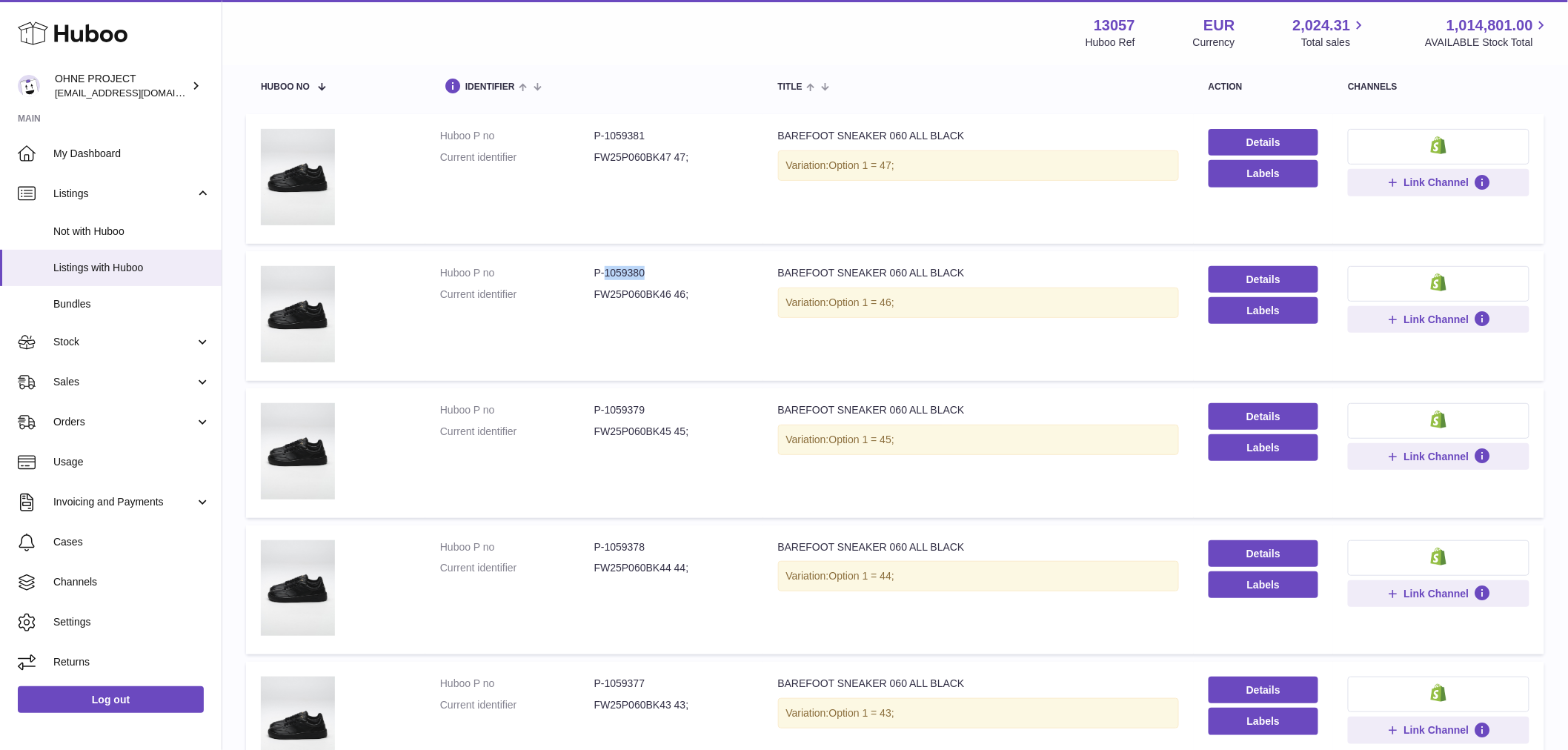
drag, startPoint x: 604, startPoint y: 270, endPoint x: 653, endPoint y: 269, distance: 49.0
click at [653, 269] on dd "P-1059380" at bounding box center [671, 273] width 154 height 14
